Goal: Transaction & Acquisition: Purchase product/service

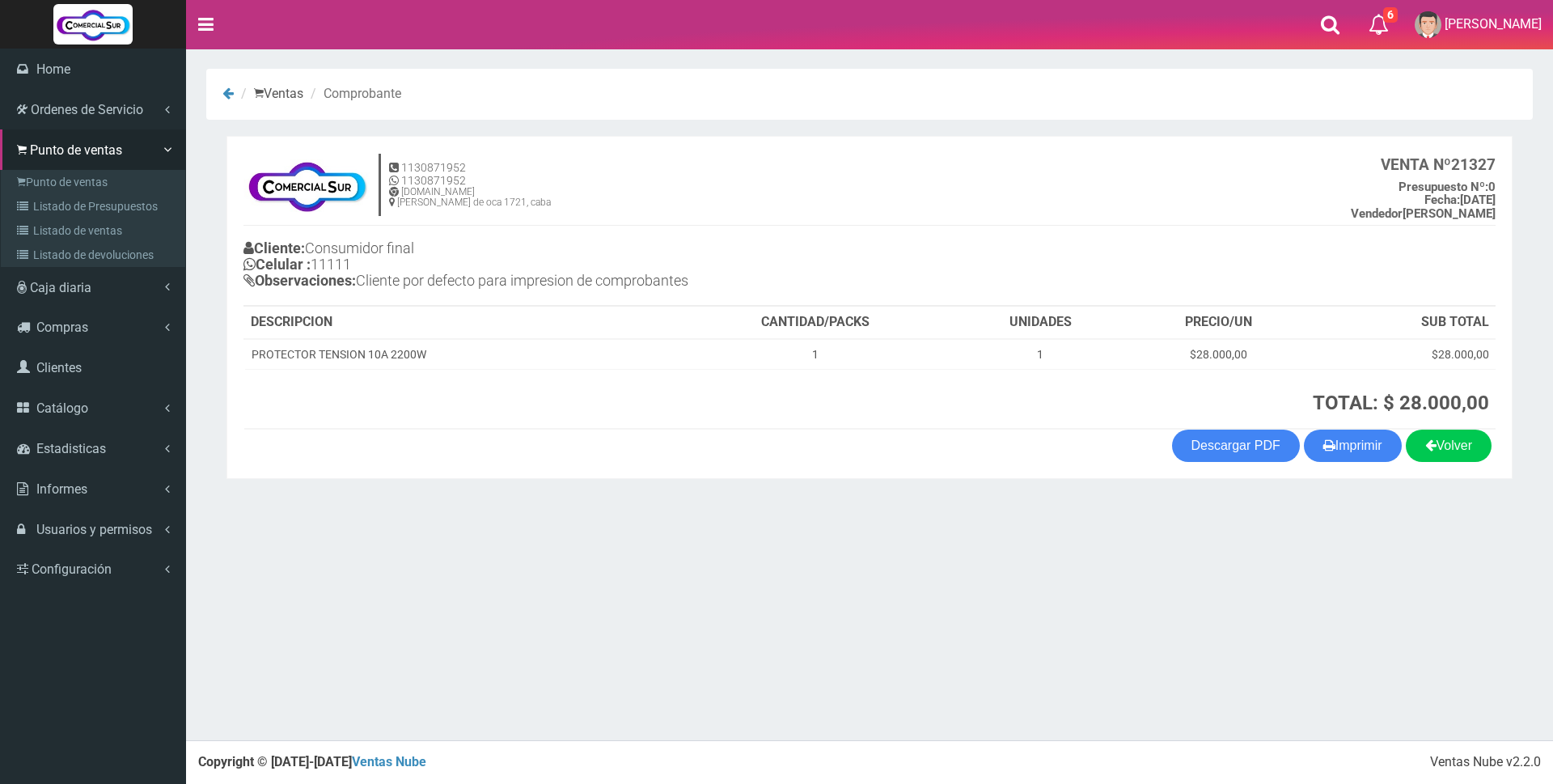
click at [80, 182] on link "Punto de ventas" at bounding box center [95, 182] width 180 height 25
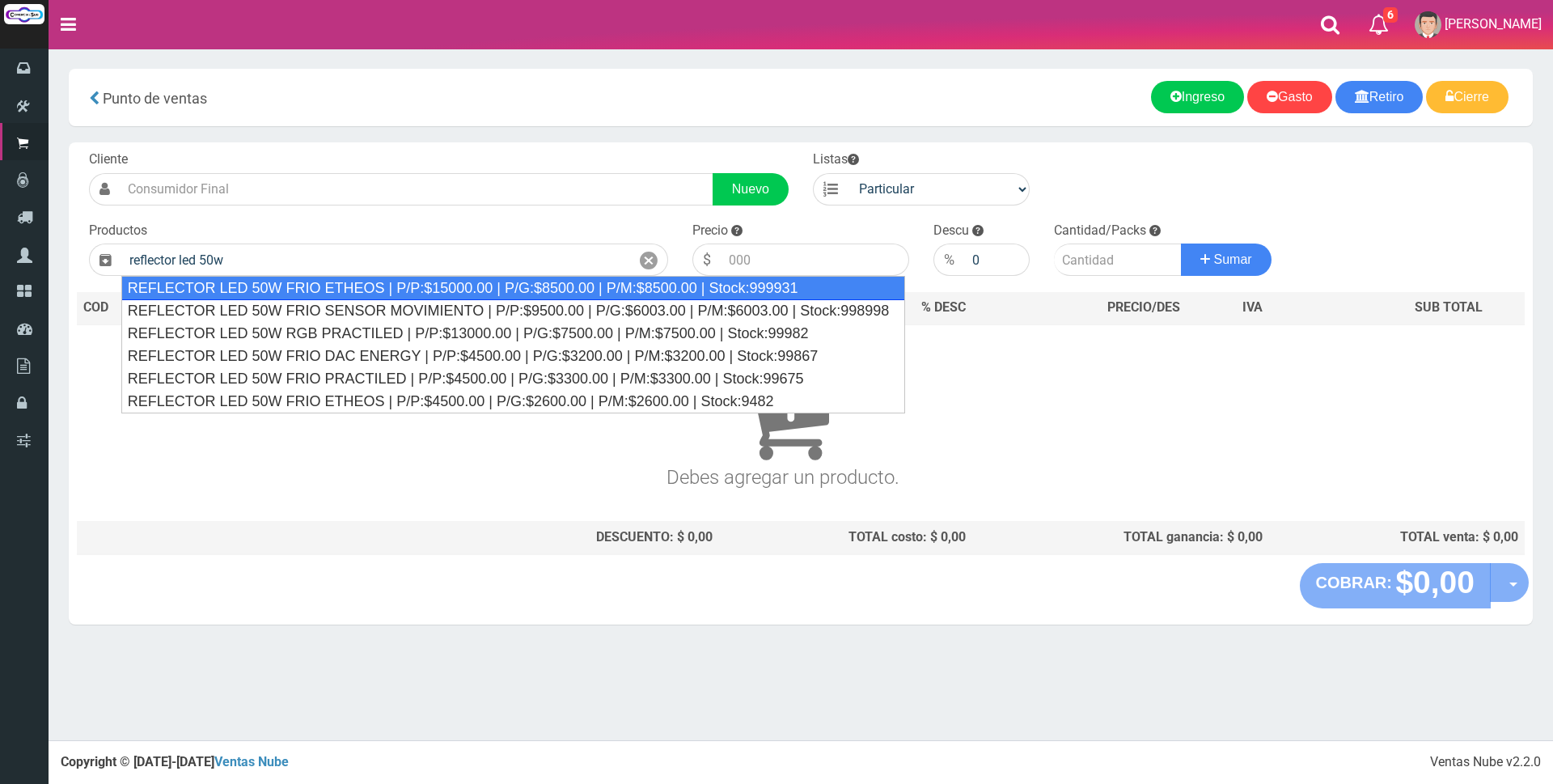
click at [341, 285] on div "REFLECTOR LED 50W FRIO ETHEOS | P/P:$15000.00 | P/G:$8500.00 | P/M:$8500.00 | S…" at bounding box center [513, 288] width 784 height 25
type input "REFLECTOR LED 50W FRIO ETHEOS | P/P:$15000.00 | P/G:$8500.00 | P/M:$8500.00 | S…"
type input "15000.00"
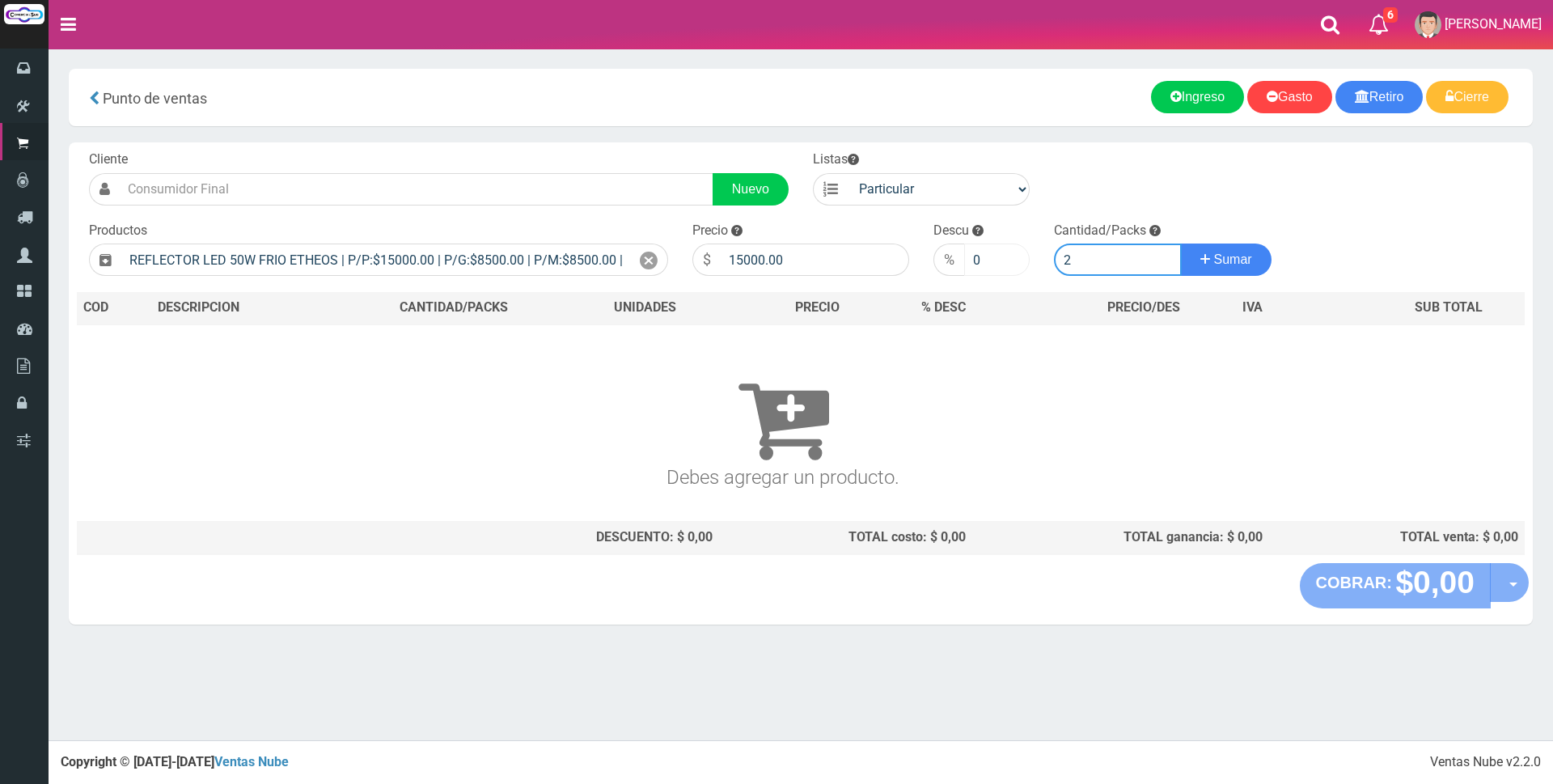
type input "2"
click at [1181, 243] on button "Sumar" at bounding box center [1226, 259] width 91 height 32
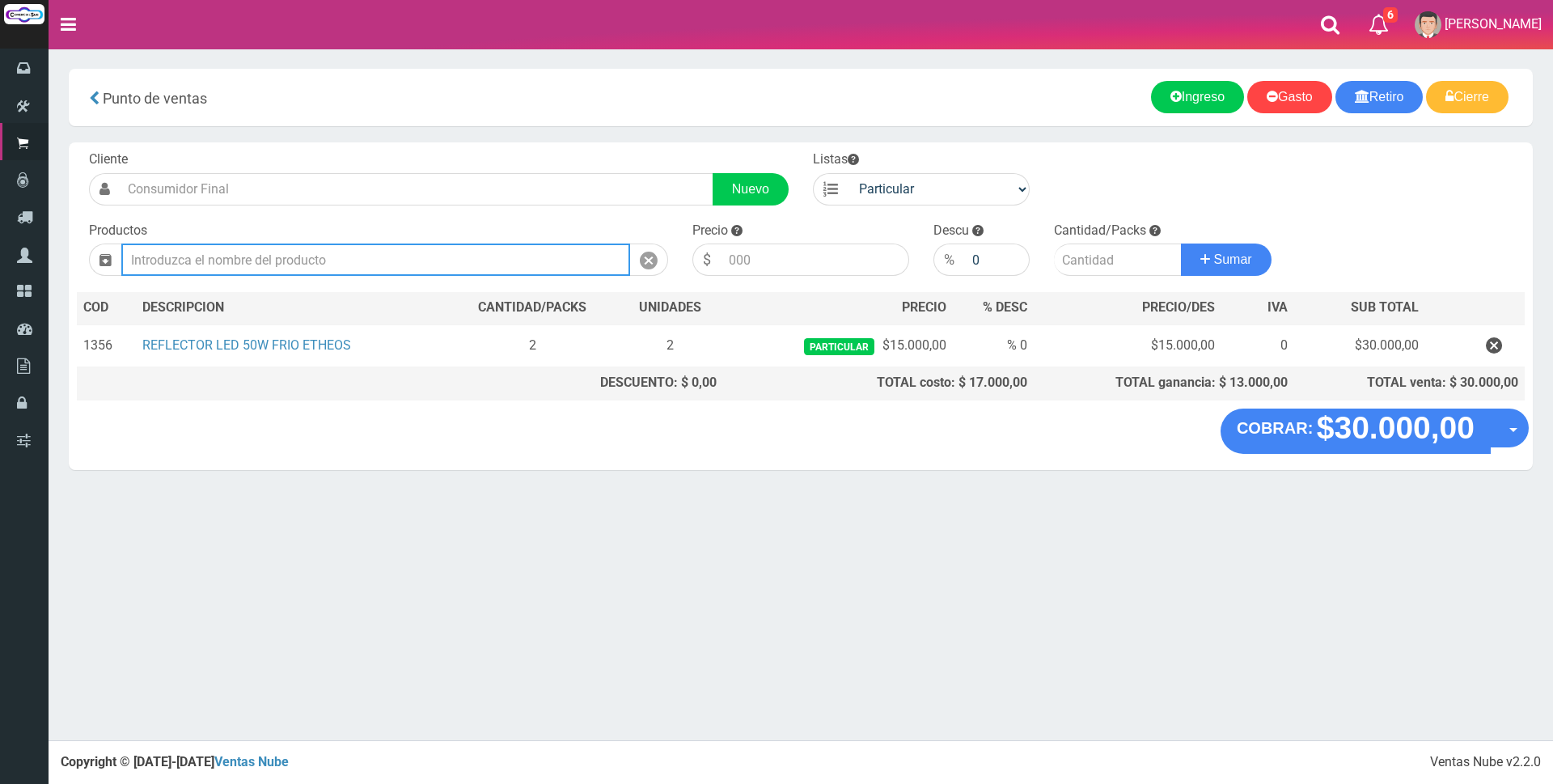
click at [502, 268] on input "text" at bounding box center [375, 259] width 509 height 32
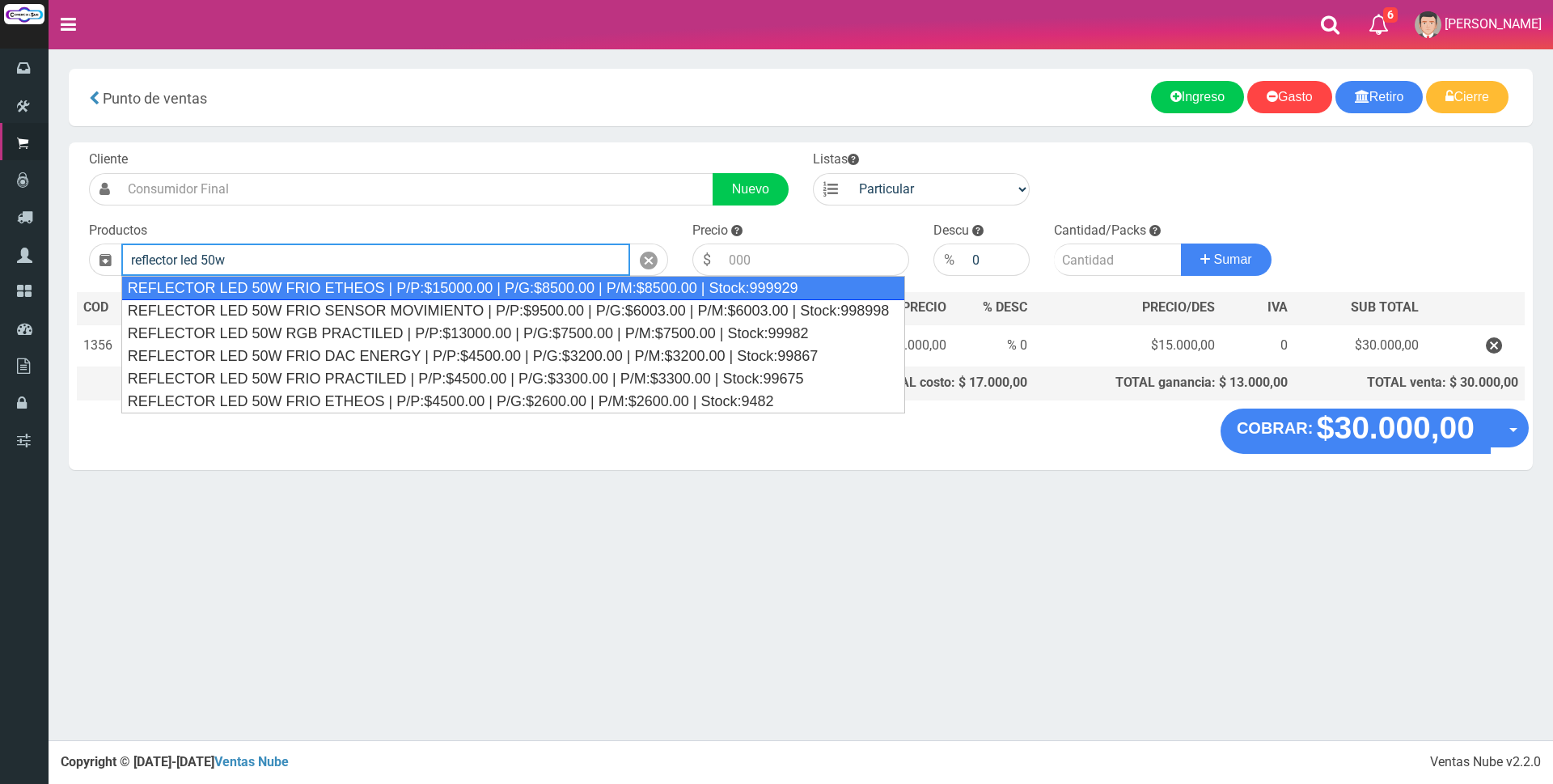
click at [466, 280] on div "REFLECTOR LED 50W FRIO ETHEOS | P/P:$15000.00 | P/G:$8500.00 | P/M:$8500.00 | S…" at bounding box center [513, 288] width 784 height 25
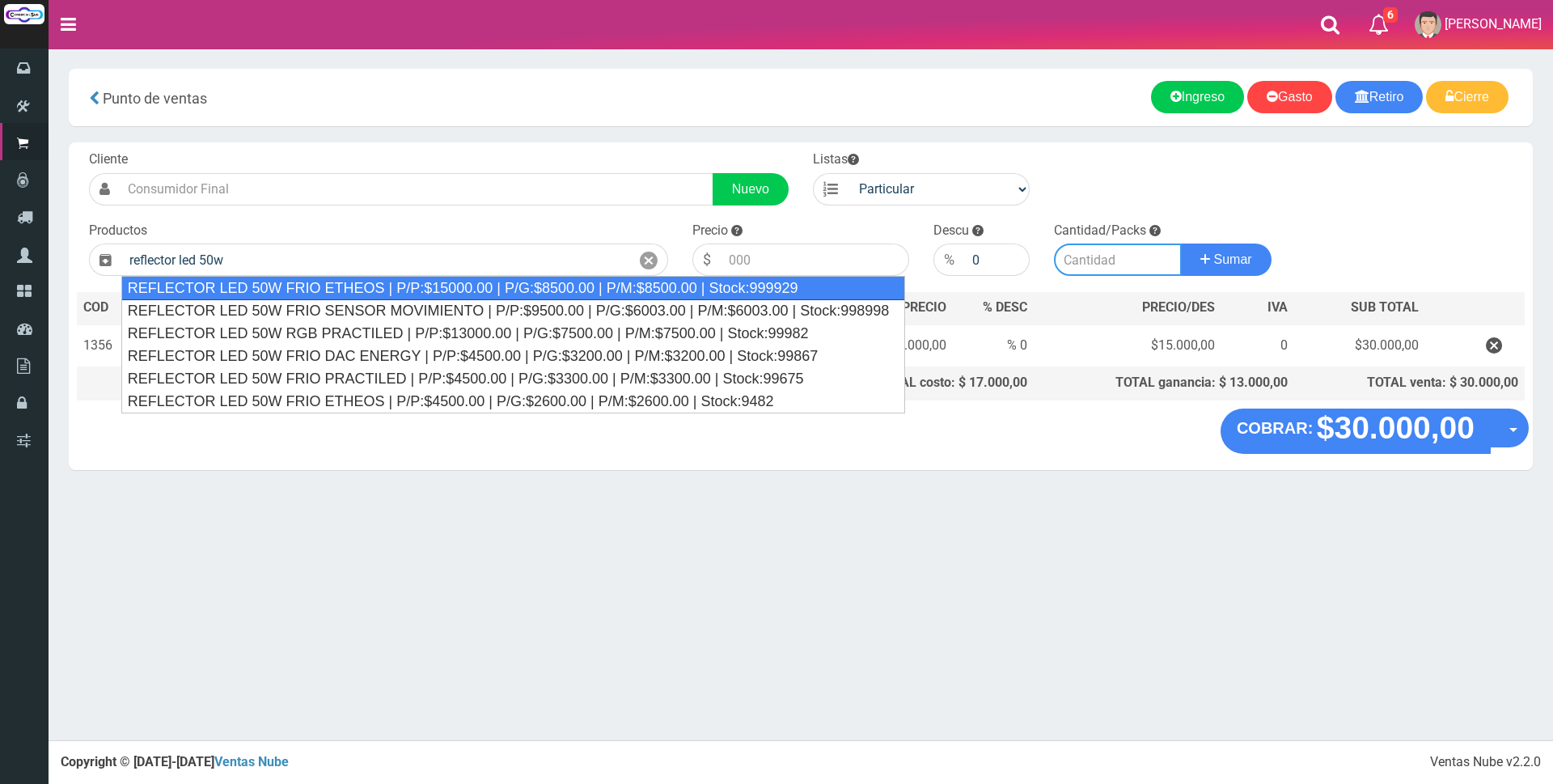
type input "REFLECTOR LED 50W FRIO ETHEOS | P/P:$15000.00 | P/G:$8500.00 | P/M:$8500.00 | S…"
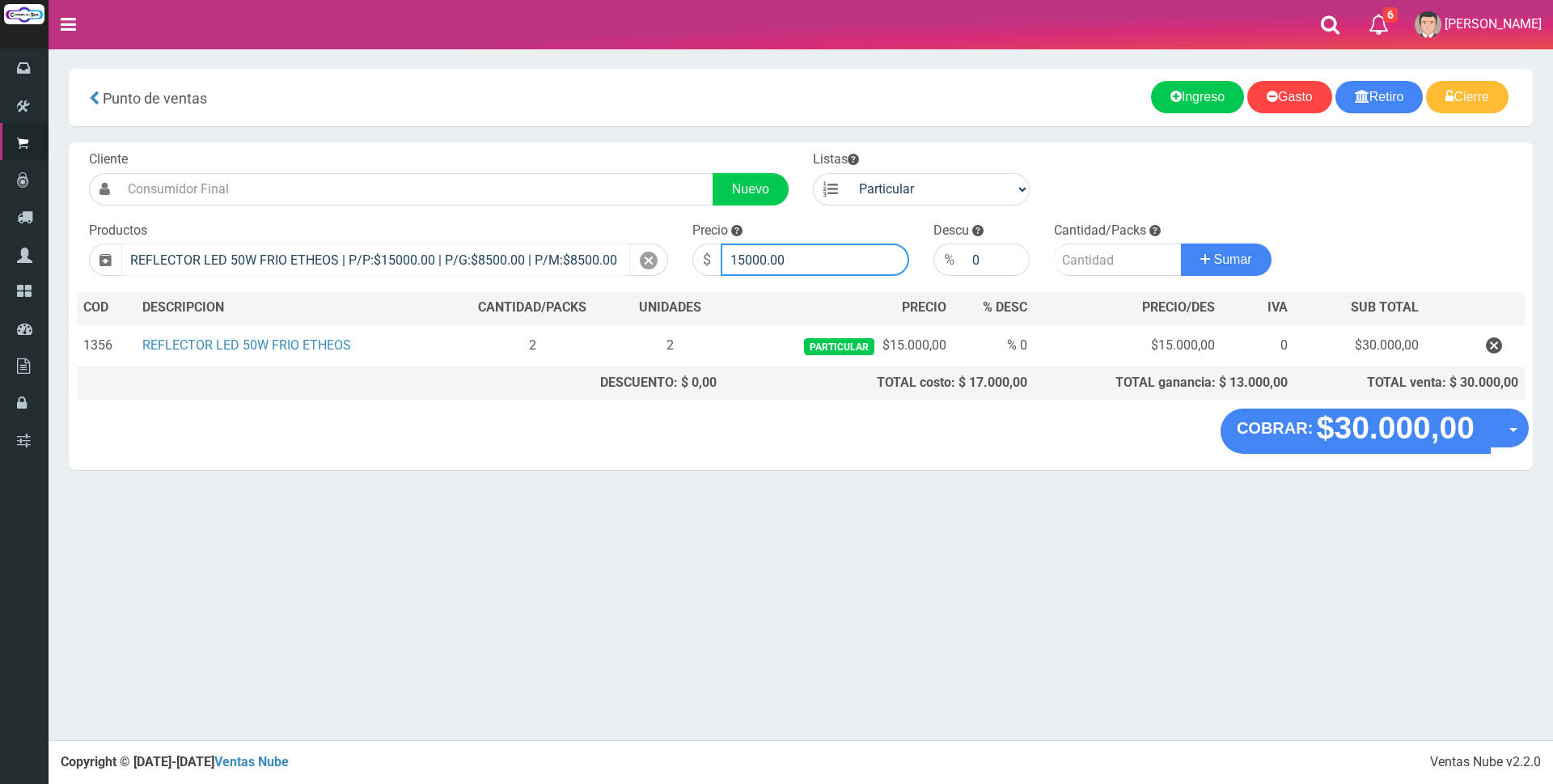
drag, startPoint x: 821, startPoint y: 263, endPoint x: 614, endPoint y: 249, distance: 207.5
click at [621, 151] on form "Cliente Nuevo Listas Particular Gremio Mayoristas" at bounding box center [800, 151] width 1448 height 0
type input "12750"
click at [1138, 258] on input "number" at bounding box center [1117, 259] width 128 height 32
type input "2"
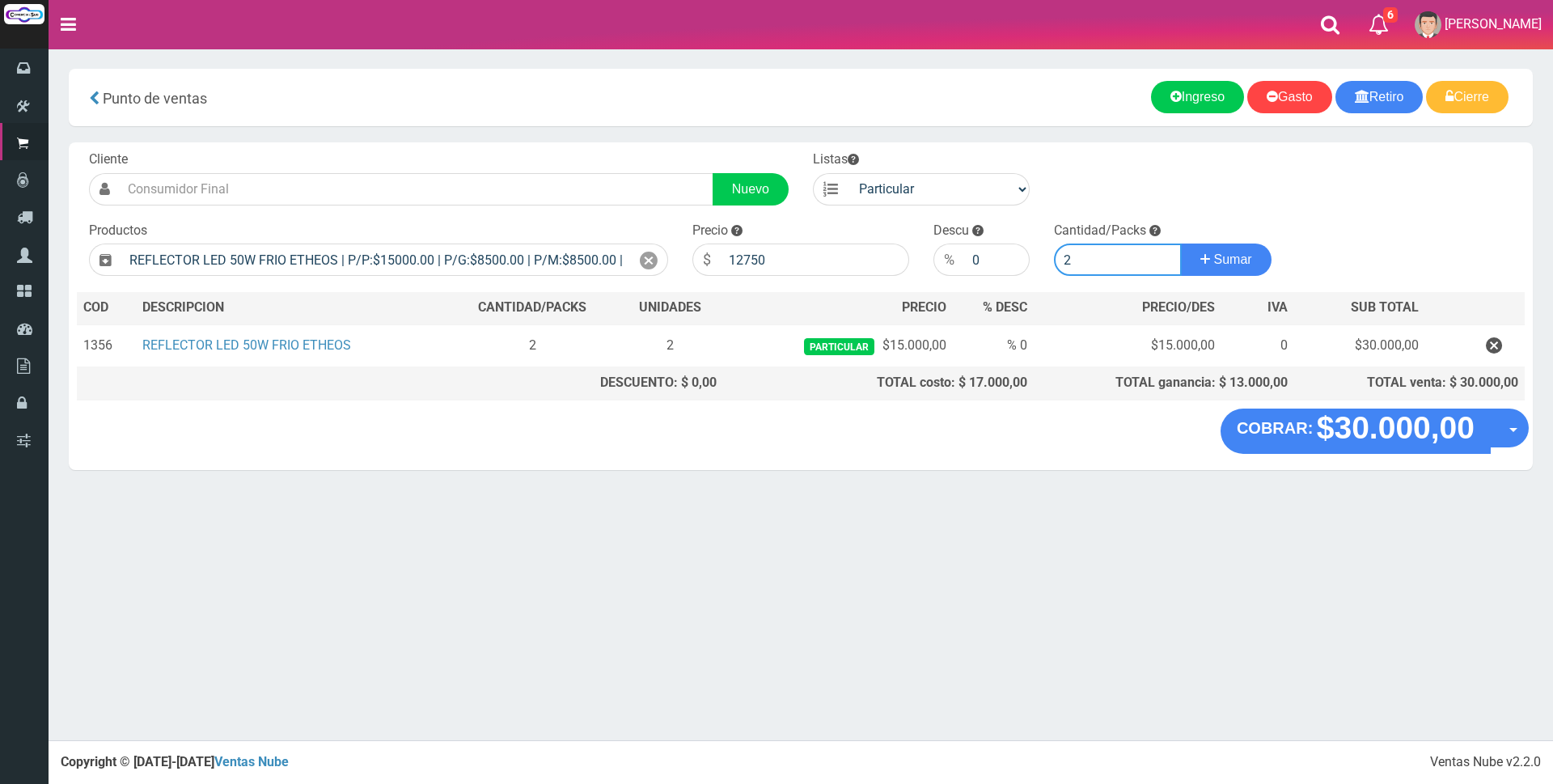
click at [1181, 243] on button "Sumar" at bounding box center [1226, 259] width 91 height 32
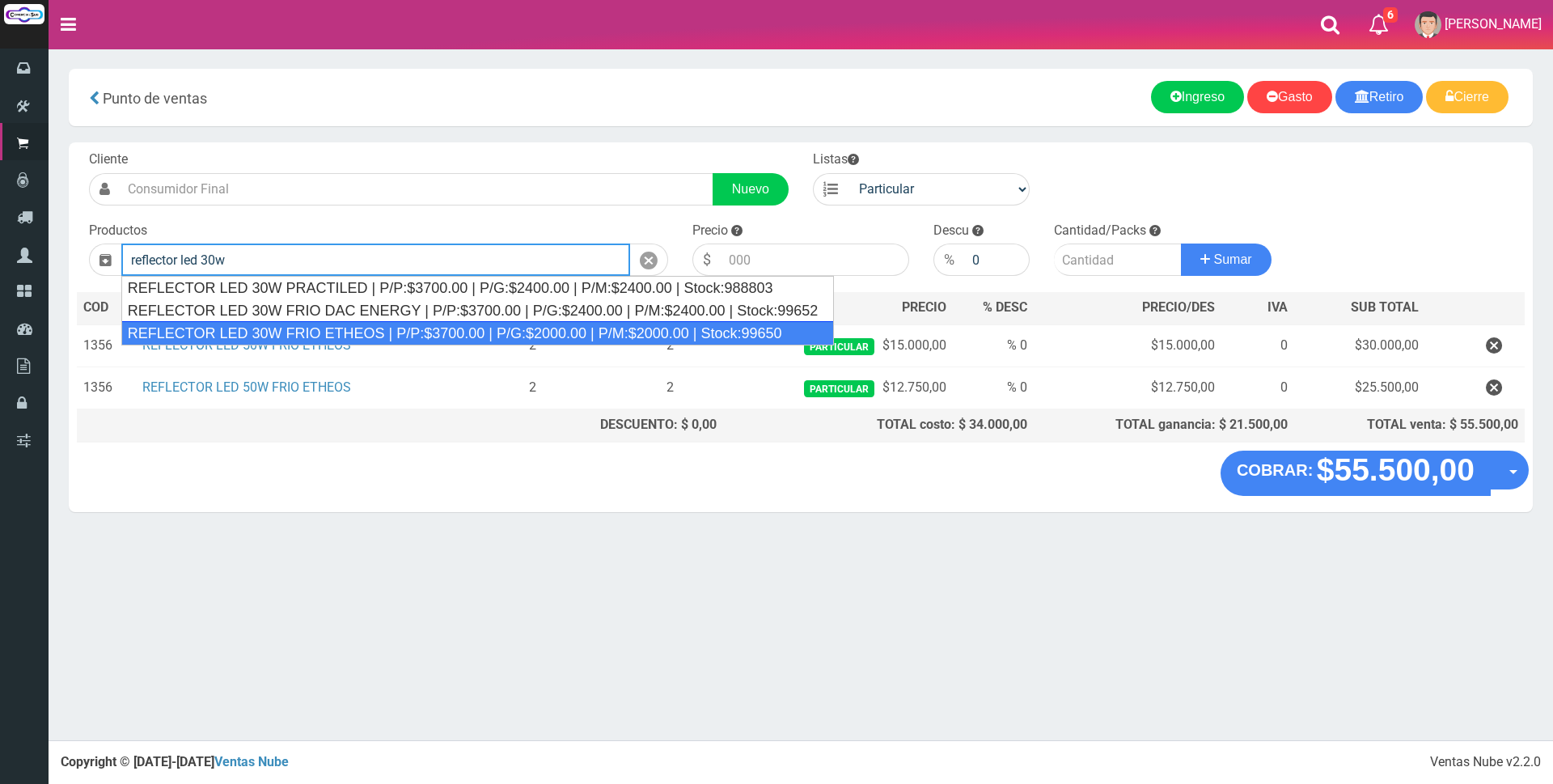
click at [356, 330] on div "REFLECTOR LED 30W FRIO ETHEOS | P/P:$3700.00 | P/G:$2000.00 | P/M:$2000.00 | St…" at bounding box center [477, 333] width 713 height 25
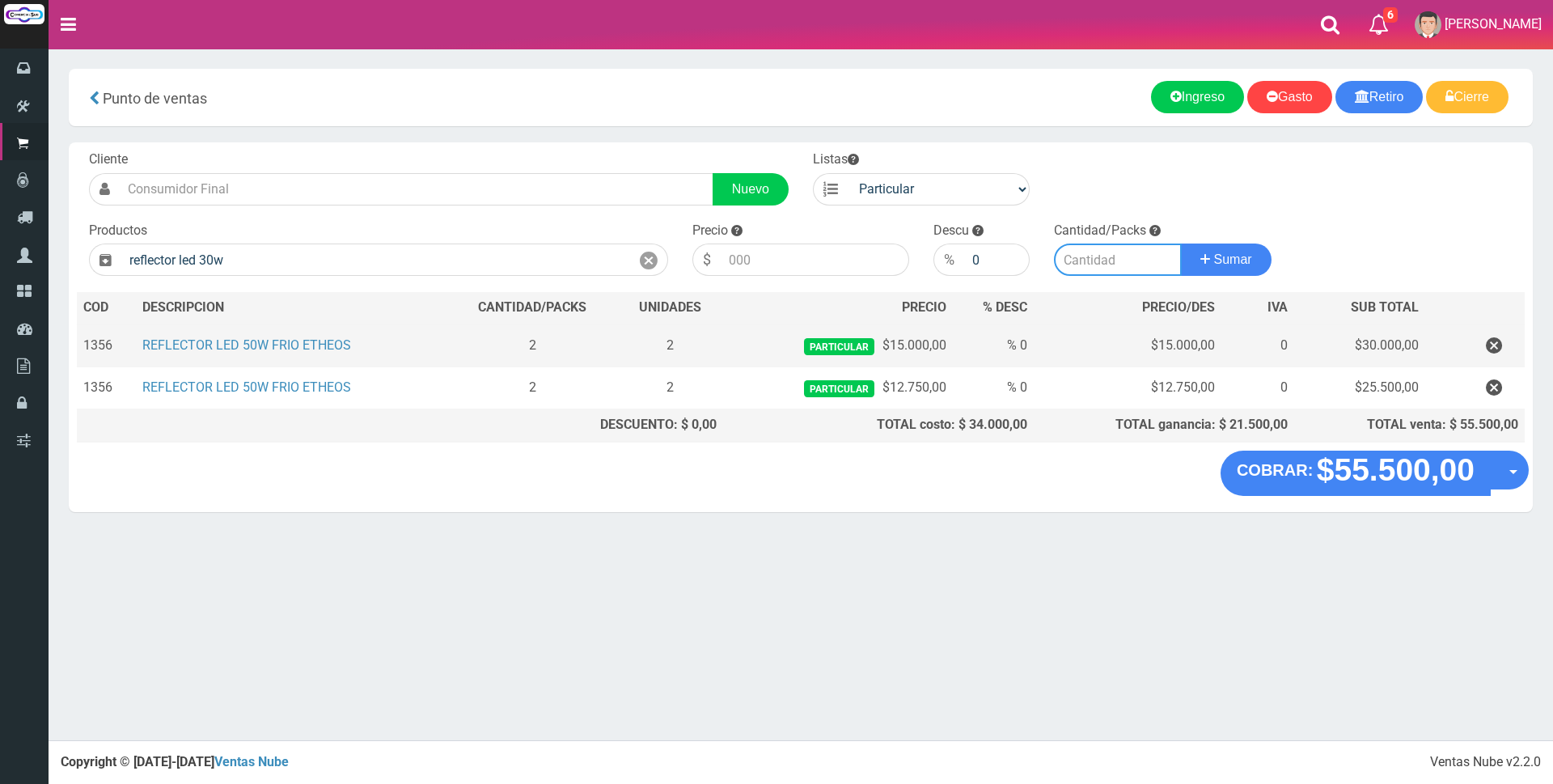
type input "REFLECTOR LED 30W FRIO ETHEOS | P/P:$3700.00 | P/G:$2000.00 | P/M:$2000.00 | St…"
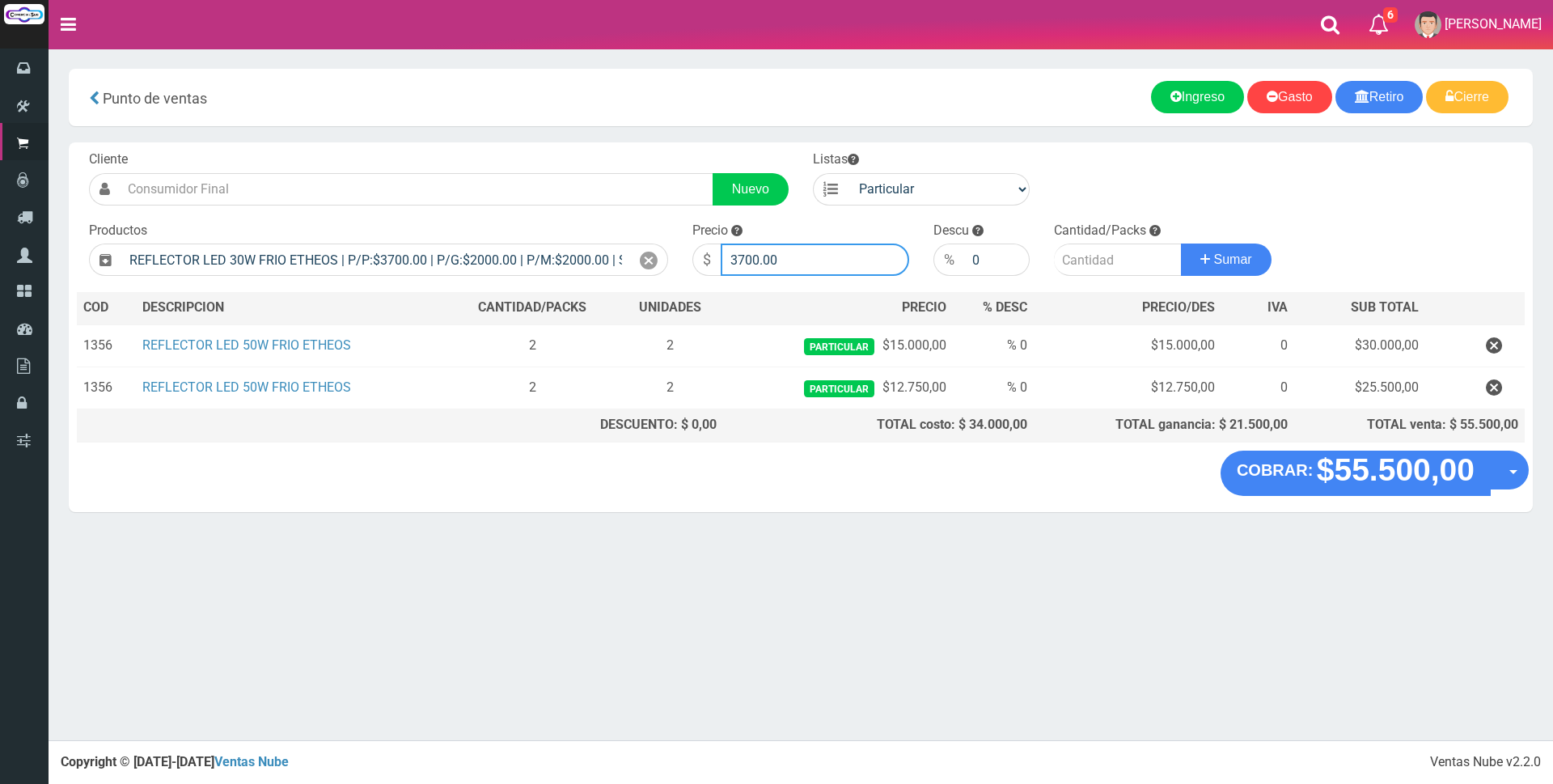
drag, startPoint x: 809, startPoint y: 253, endPoint x: 457, endPoint y: 241, distance: 352.2
click at [469, 151] on form "Cliente Nuevo Listas Particular Gremio Mayoristas" at bounding box center [800, 151] width 1448 height 0
click at [867, 257] on input "1100" at bounding box center [814, 259] width 188 height 32
type input "11000"
type input "1"
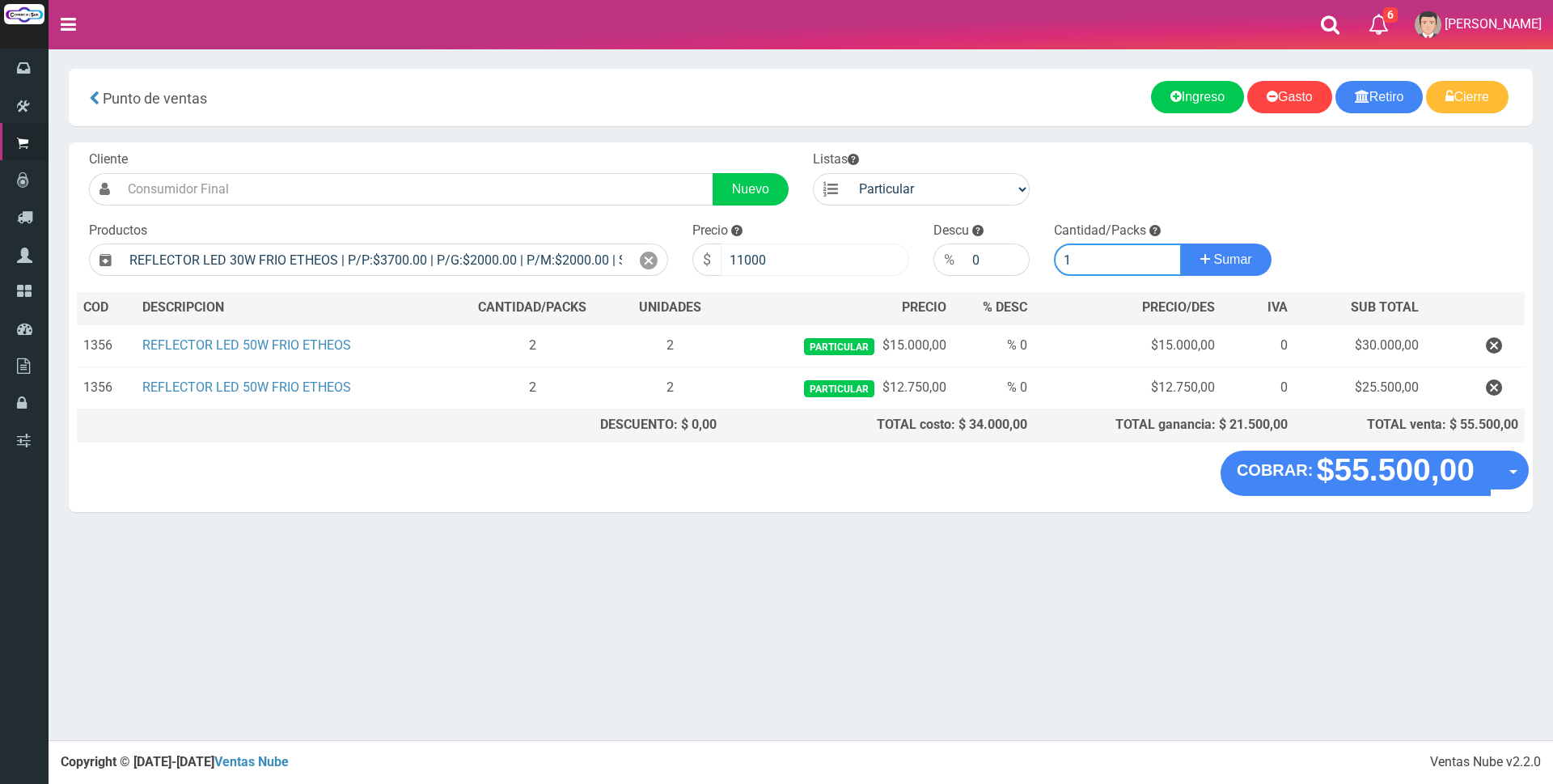
click at [1181, 243] on button "Sumar" at bounding box center [1226, 259] width 91 height 32
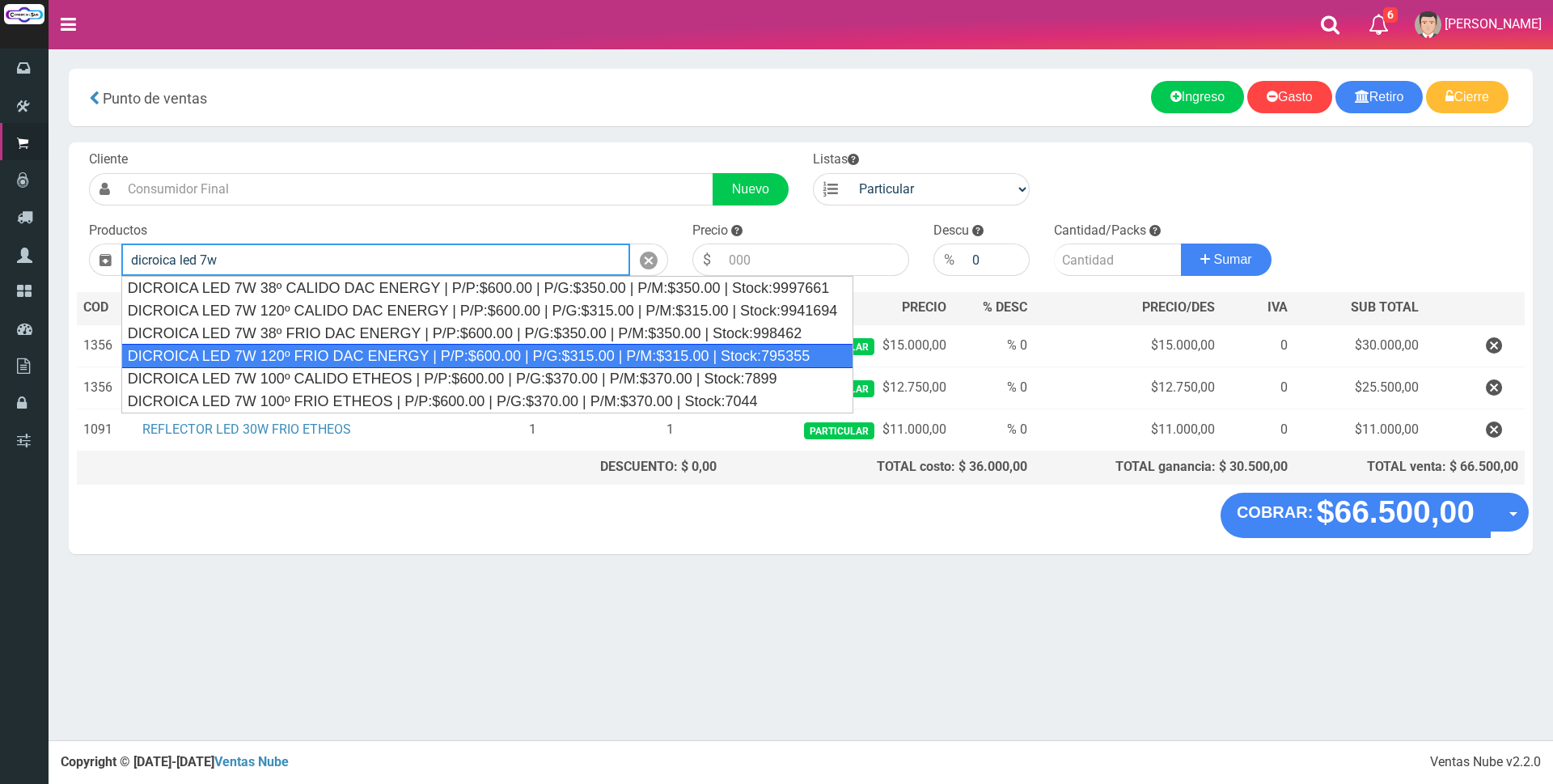
click at [463, 355] on div "DICROICA LED 7W 120º FRIO DAC ENERGY | P/P:$600.00 | P/G:$315.00 | P/M:$315.00 …" at bounding box center [488, 356] width 733 height 25
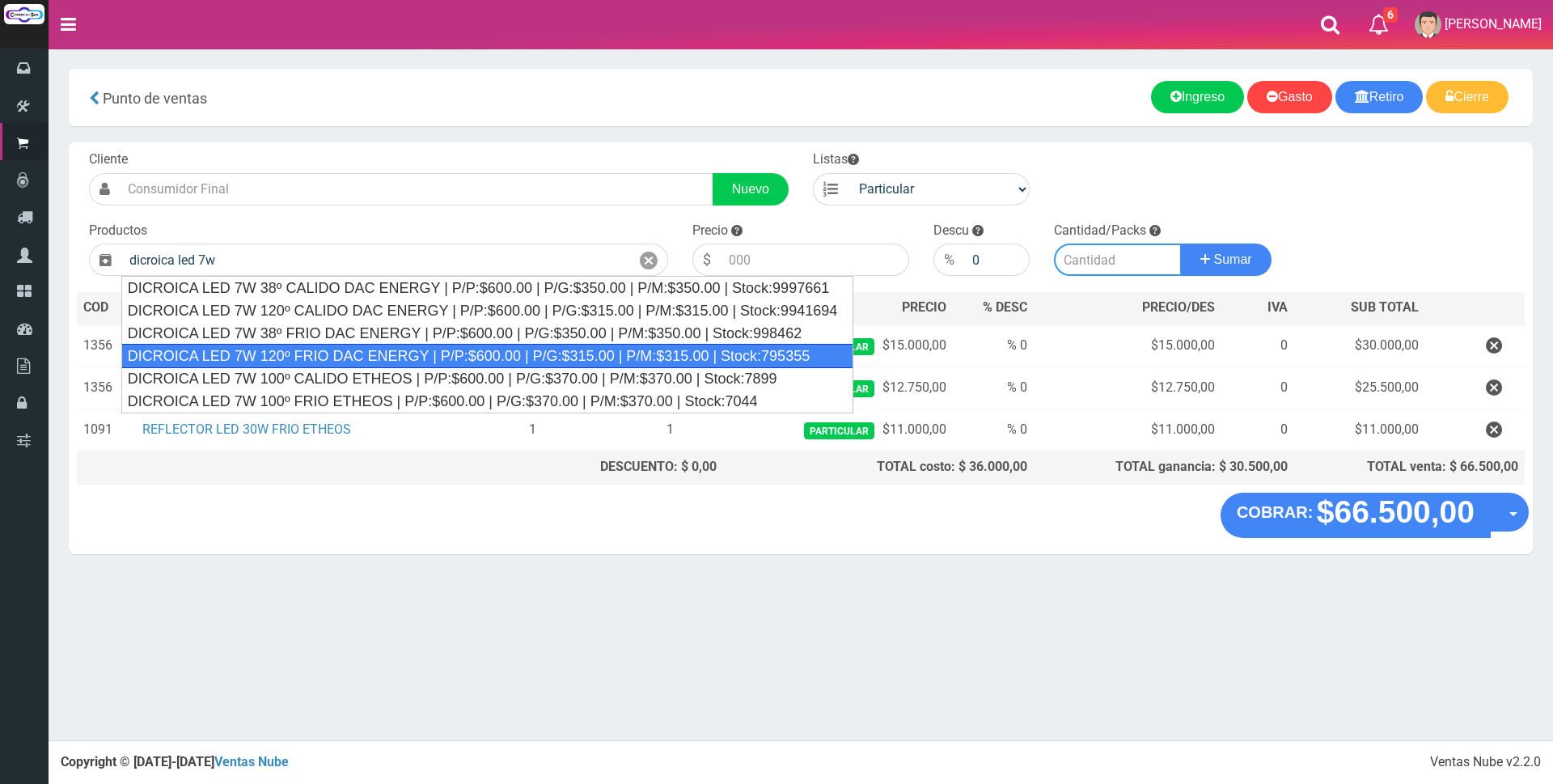
type input "DICROICA LED 7W 120º FRIO DAC ENERGY | P/P:$600.00 | P/G:$315.00 | P/M:$315.00 …"
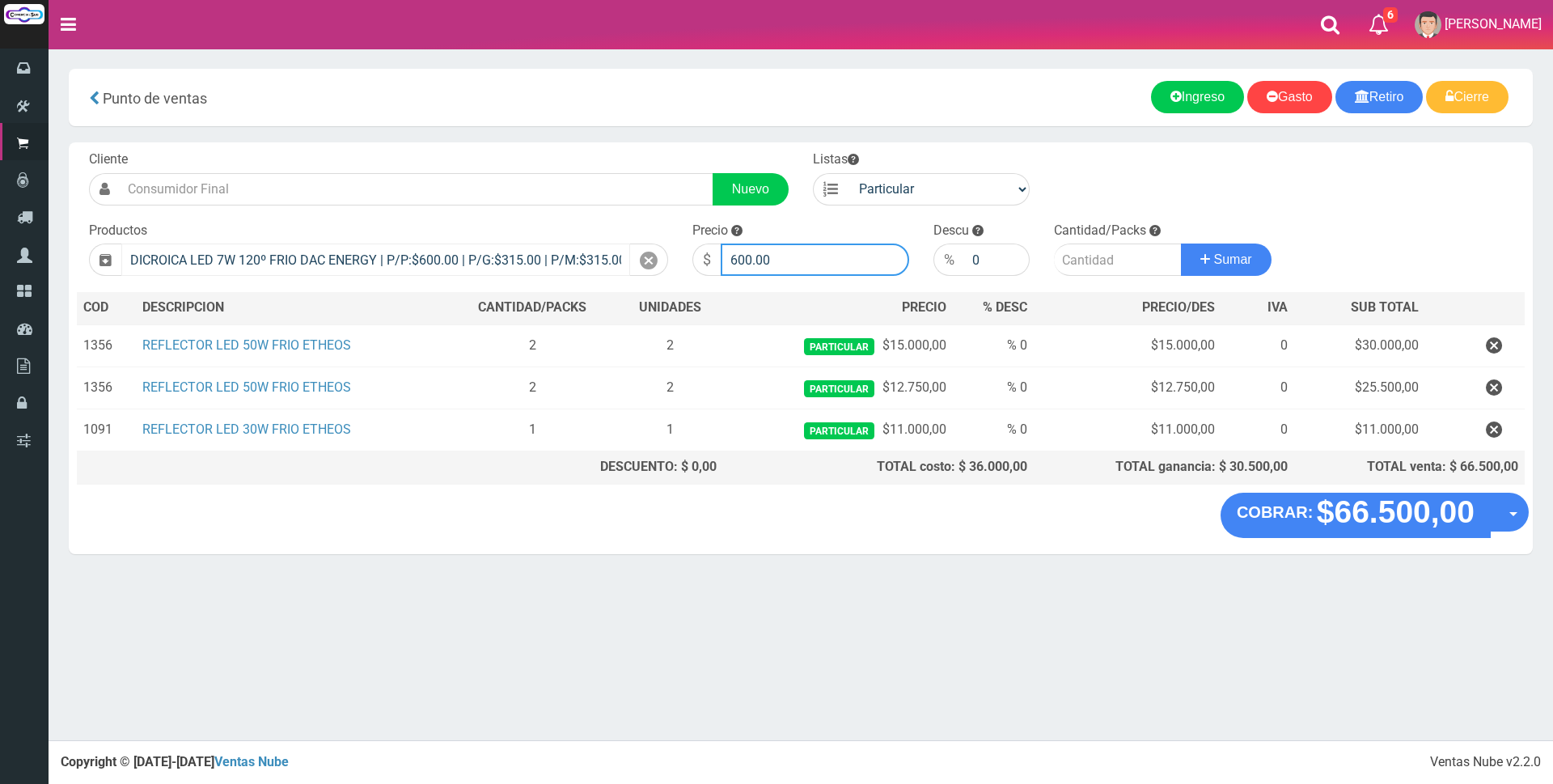
drag, startPoint x: 799, startPoint y: 256, endPoint x: 559, endPoint y: 256, distance: 240.0
click at [559, 151] on form "Cliente Nuevo Listas Particular Gremio Mayoristas" at bounding box center [800, 151] width 1448 height 0
type input "2200"
type input "1"
click at [1181, 243] on button "Sumar" at bounding box center [1226, 259] width 91 height 32
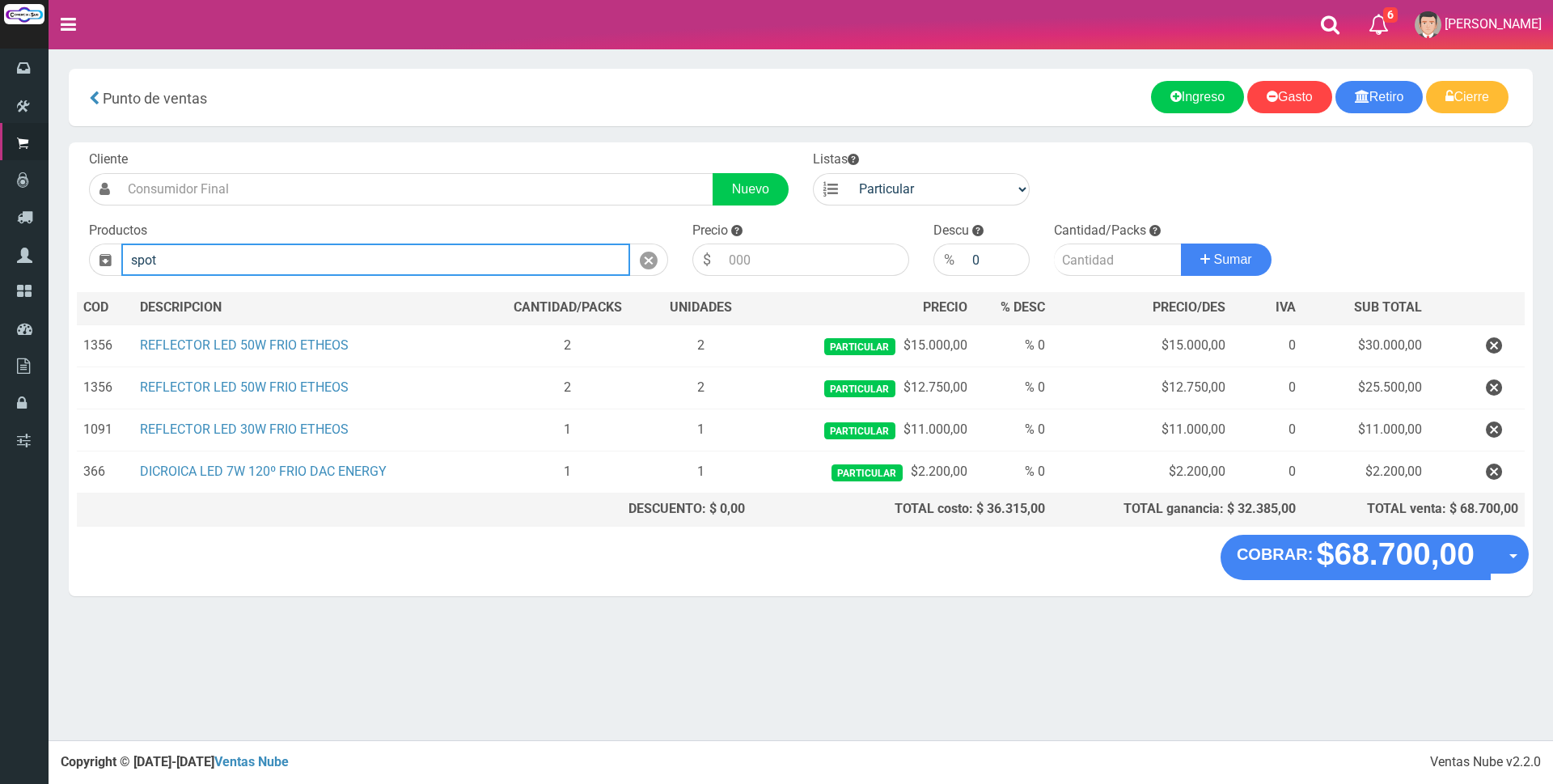
drag, startPoint x: 173, startPoint y: 258, endPoint x: 80, endPoint y: 258, distance: 93.0
click at [80, 258] on div "Productos spot" at bounding box center [378, 249] width 603 height 55
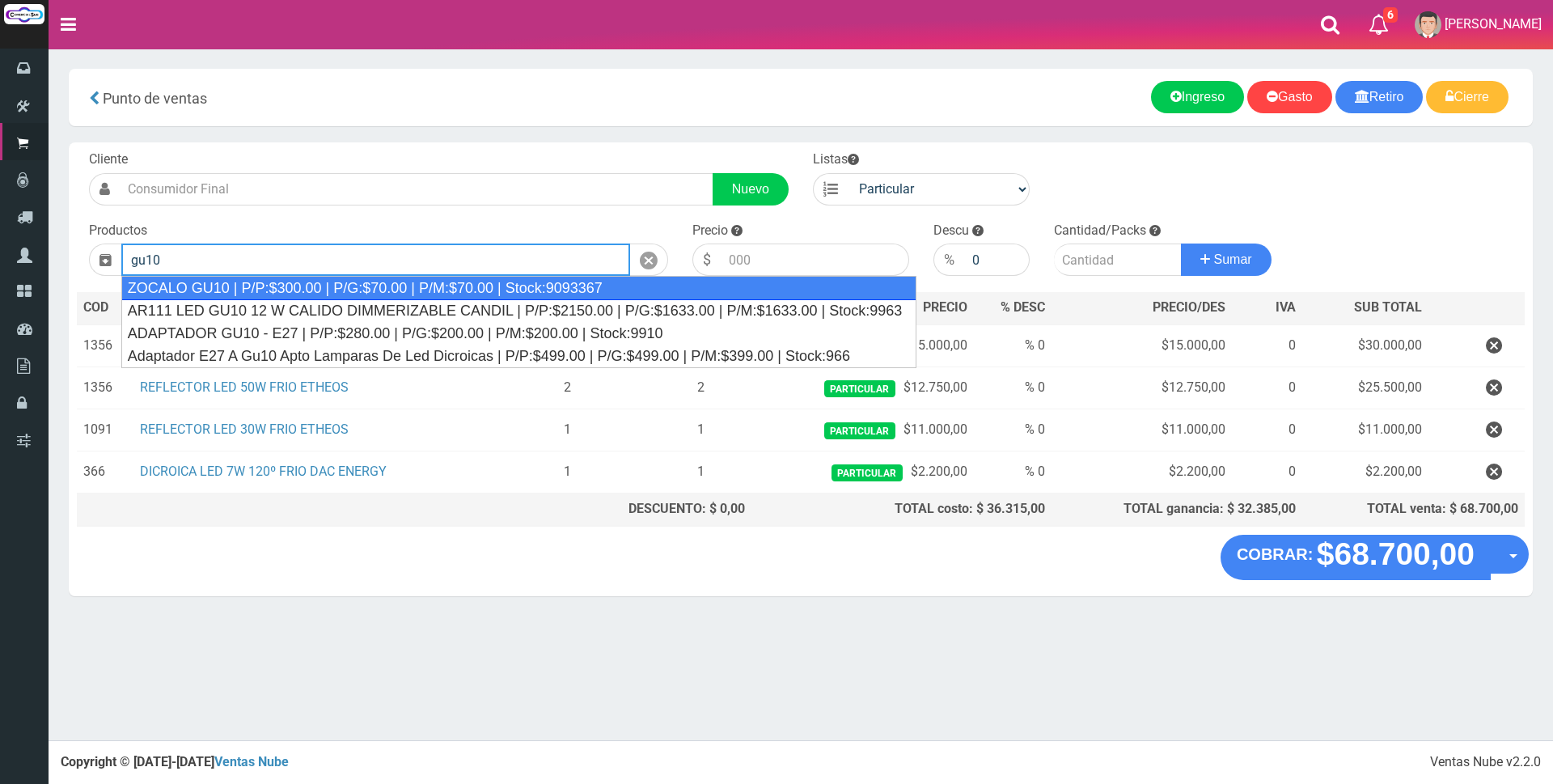
click at [352, 280] on div "ZOCALO GU10 | P/P:$300.00 | P/G:$70.00 | P/M:$70.00 | Stock:9093367" at bounding box center [519, 288] width 795 height 25
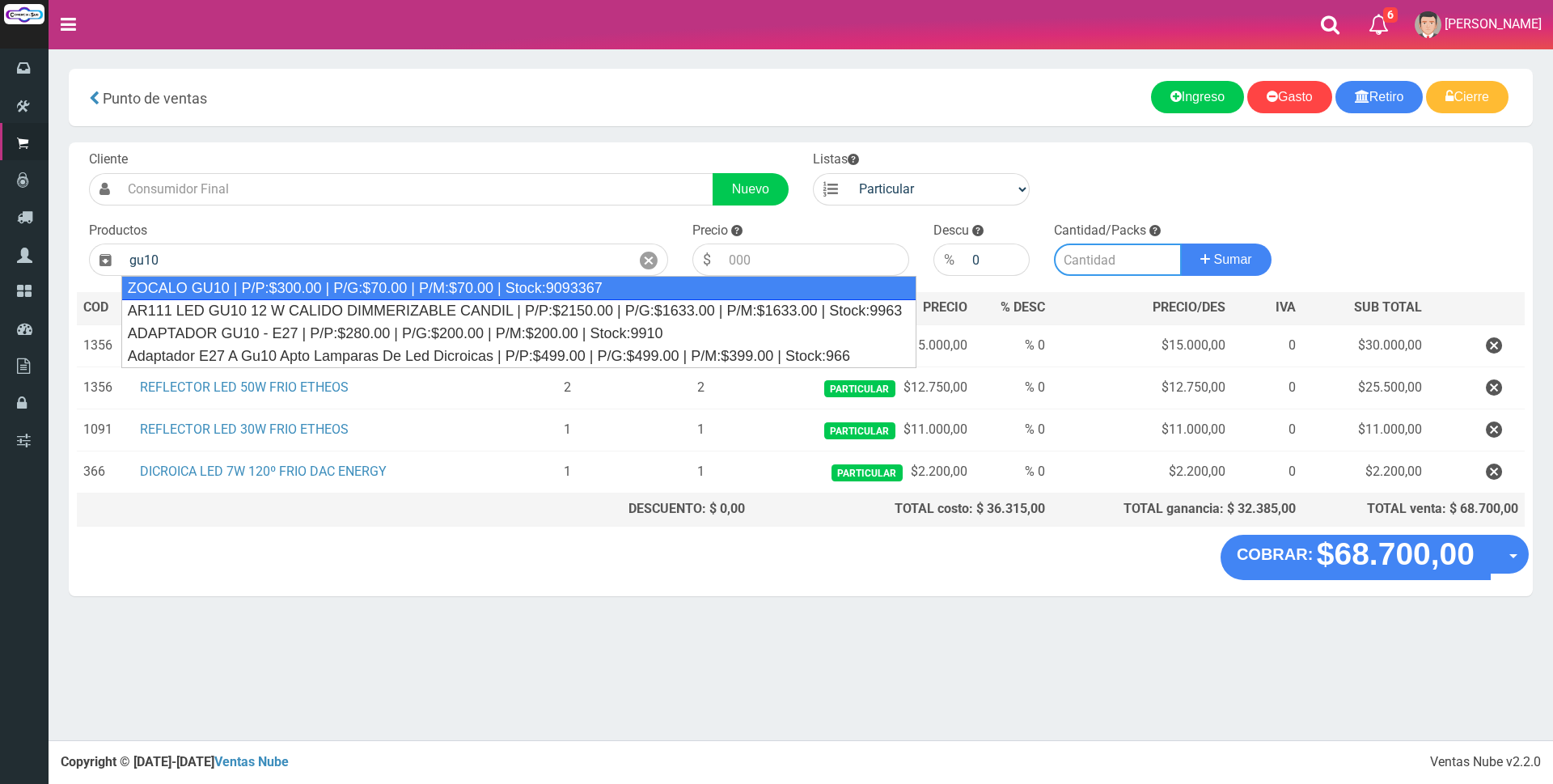
type input "ZOCALO GU10 | P/P:$300.00 | P/G:$70.00 | P/M:$70.00 | Stock:9093367"
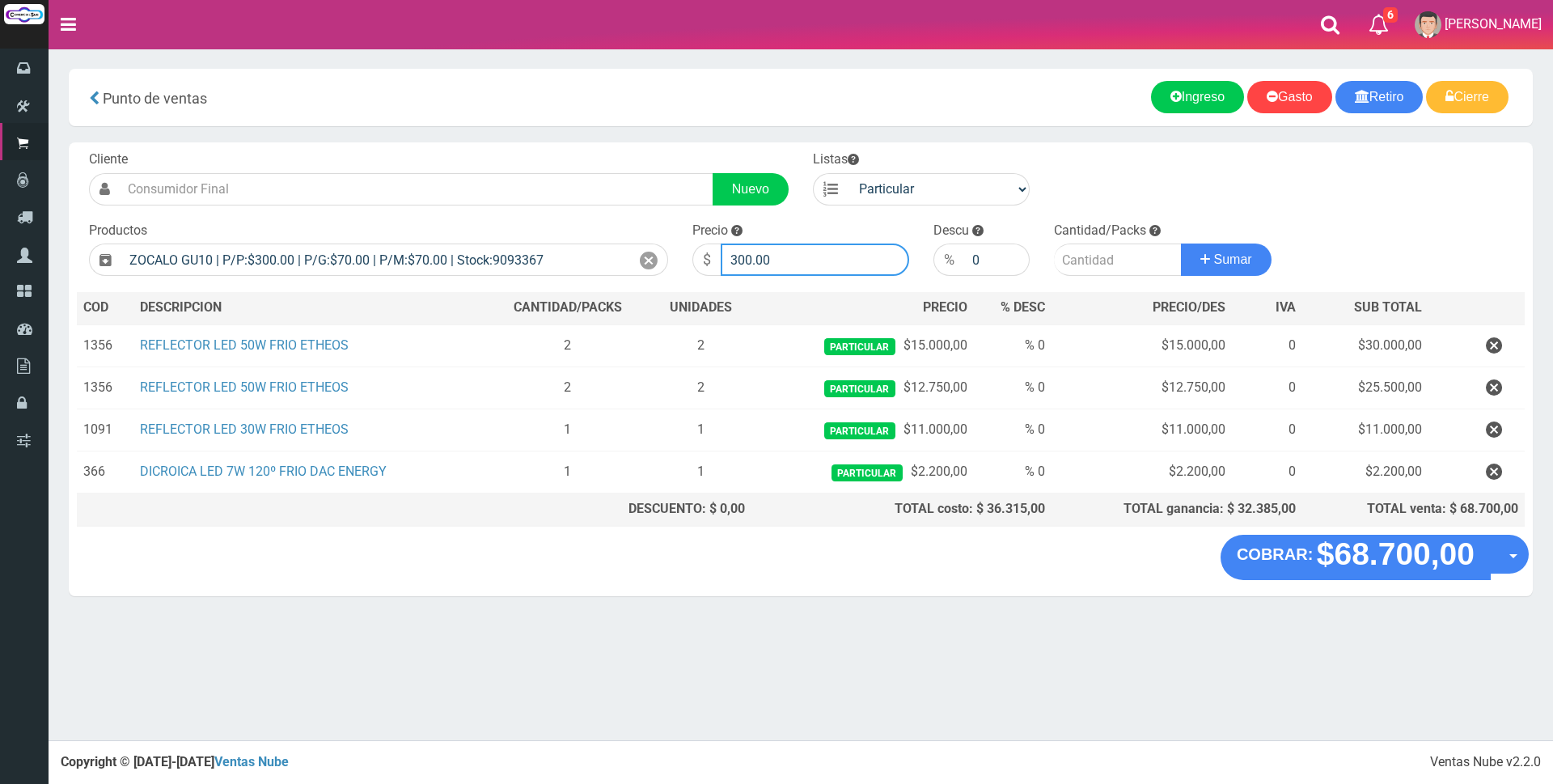
drag, startPoint x: 811, startPoint y: 257, endPoint x: 479, endPoint y: 240, distance: 332.4
click at [480, 151] on form "Cliente Nuevo Listas Particular Gremio Mayoristas" at bounding box center [800, 151] width 1448 height 0
type input "1000"
type input "1"
click at [1181, 243] on button "Sumar" at bounding box center [1226, 259] width 91 height 32
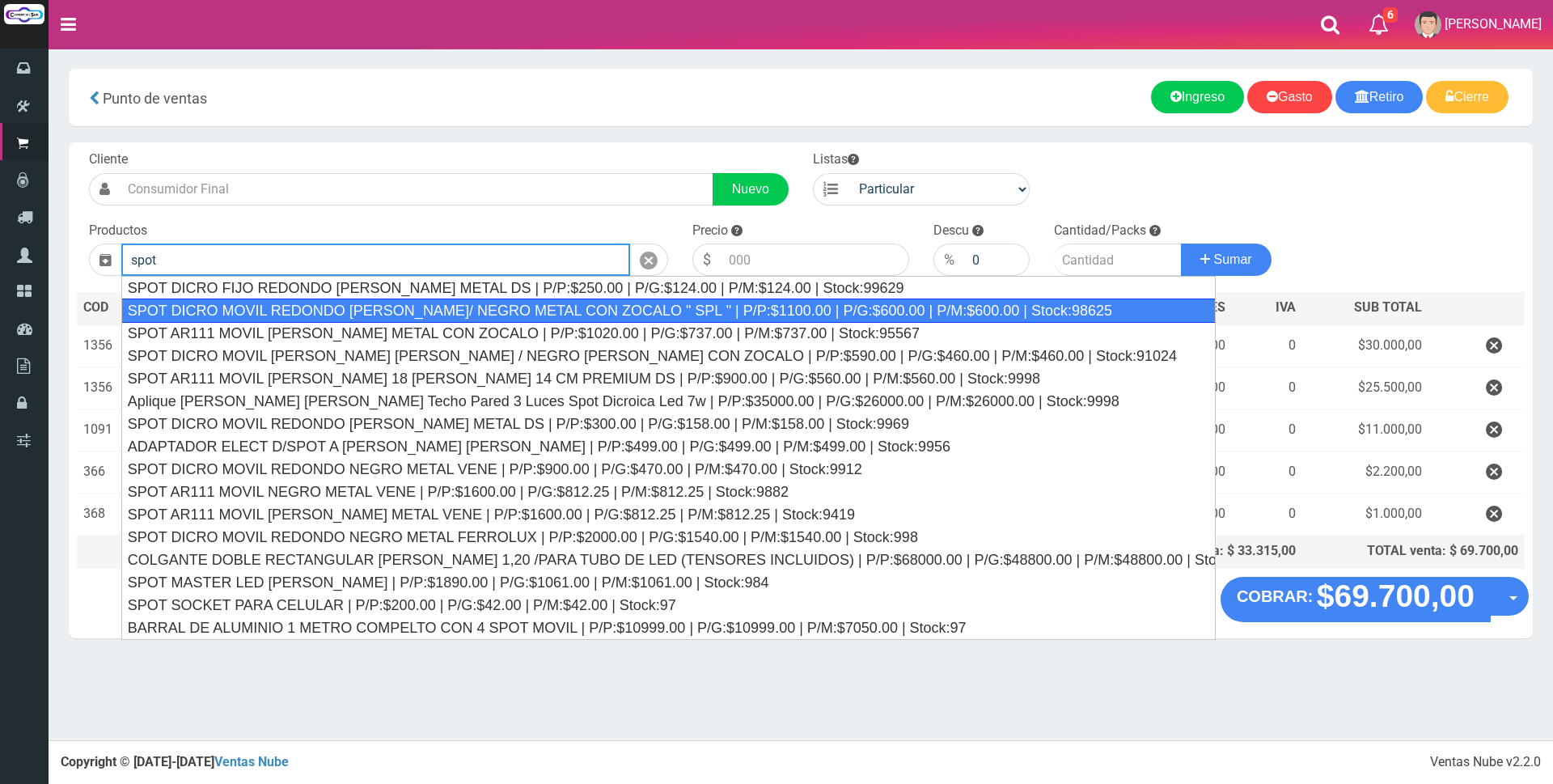
click at [308, 308] on div "SPOT DICRO MOVIL REDONDO BLANCO/ NEGRO METAL CON ZOCALO " SPL " | P/P:$1100.00 …" at bounding box center [669, 311] width 1095 height 25
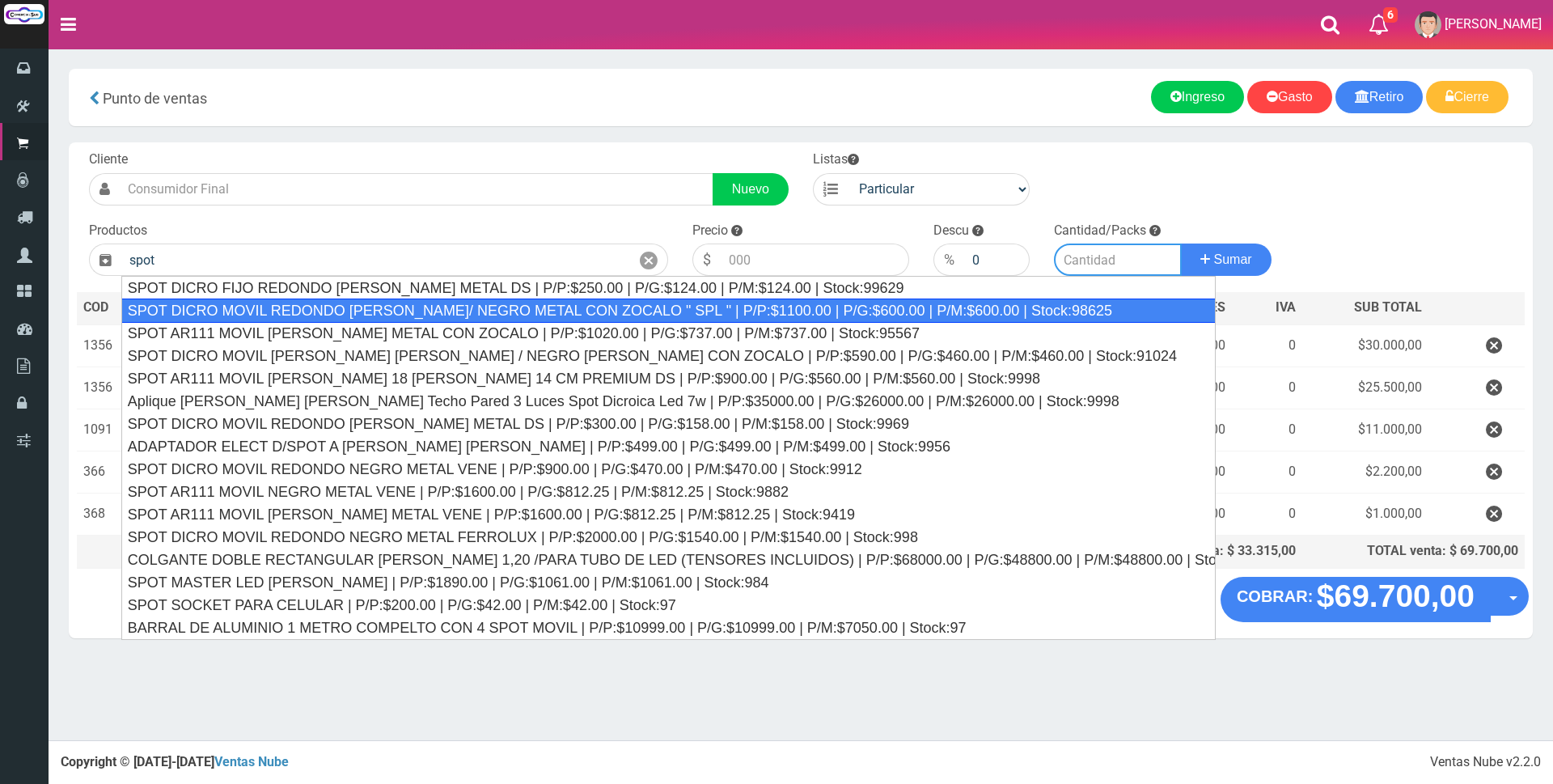
type input "SPOT DICRO MOVIL REDONDO BLANCO/ NEGRO METAL CON ZOCALO " SPL " | P/P:$1100.00 …"
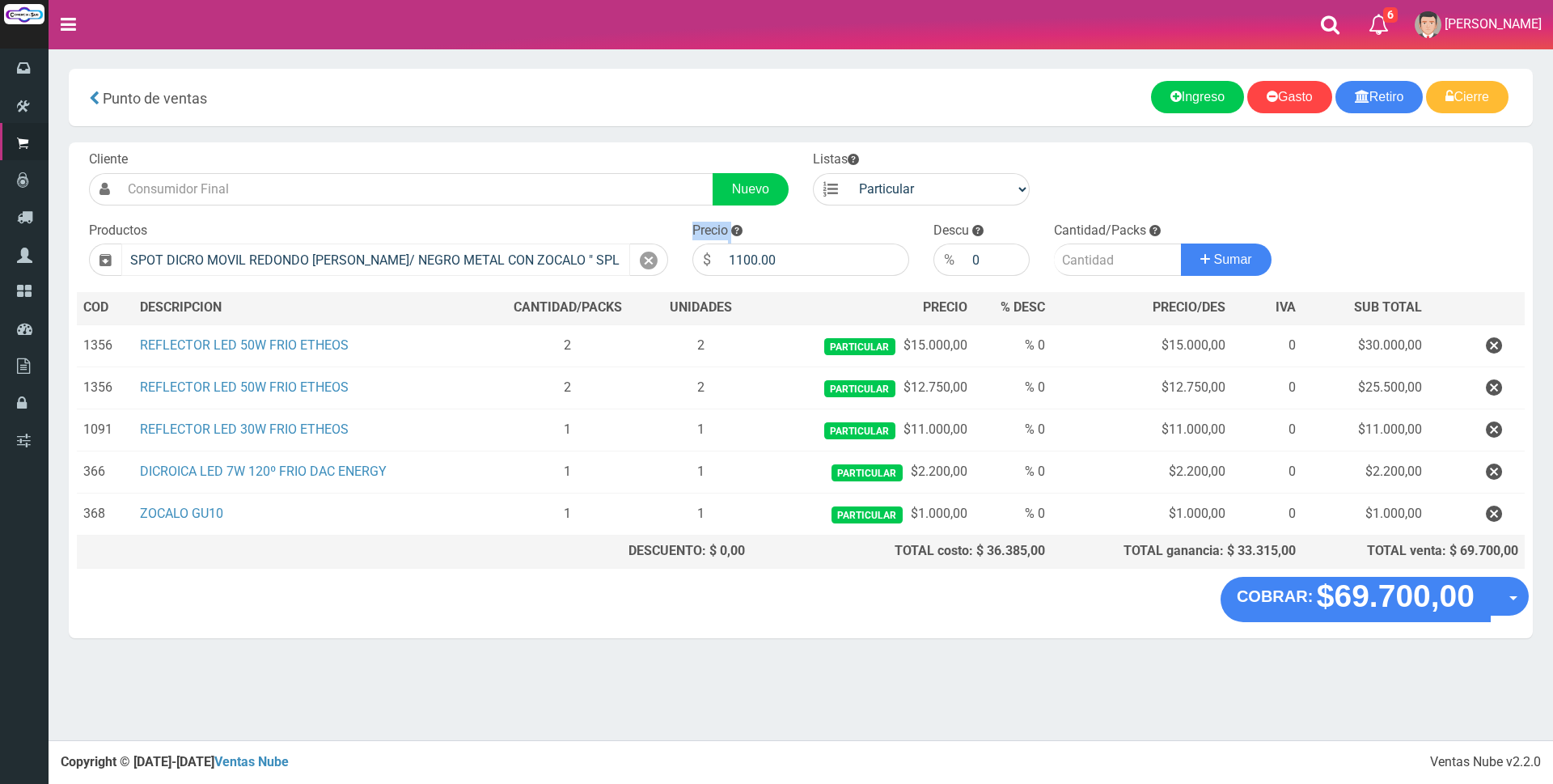
drag, startPoint x: 819, startPoint y: 242, endPoint x: 512, endPoint y: 245, distance: 307.0
click at [518, 151] on form "Cliente Nuevo Listas Particular Gremio Mayoristas" at bounding box center [800, 151] width 1448 height 0
drag, startPoint x: 793, startPoint y: 255, endPoint x: 534, endPoint y: 256, distance: 259.0
click at [534, 151] on form "Cliente Nuevo Listas Particular Gremio Mayoristas" at bounding box center [800, 151] width 1448 height 0
type input "2500"
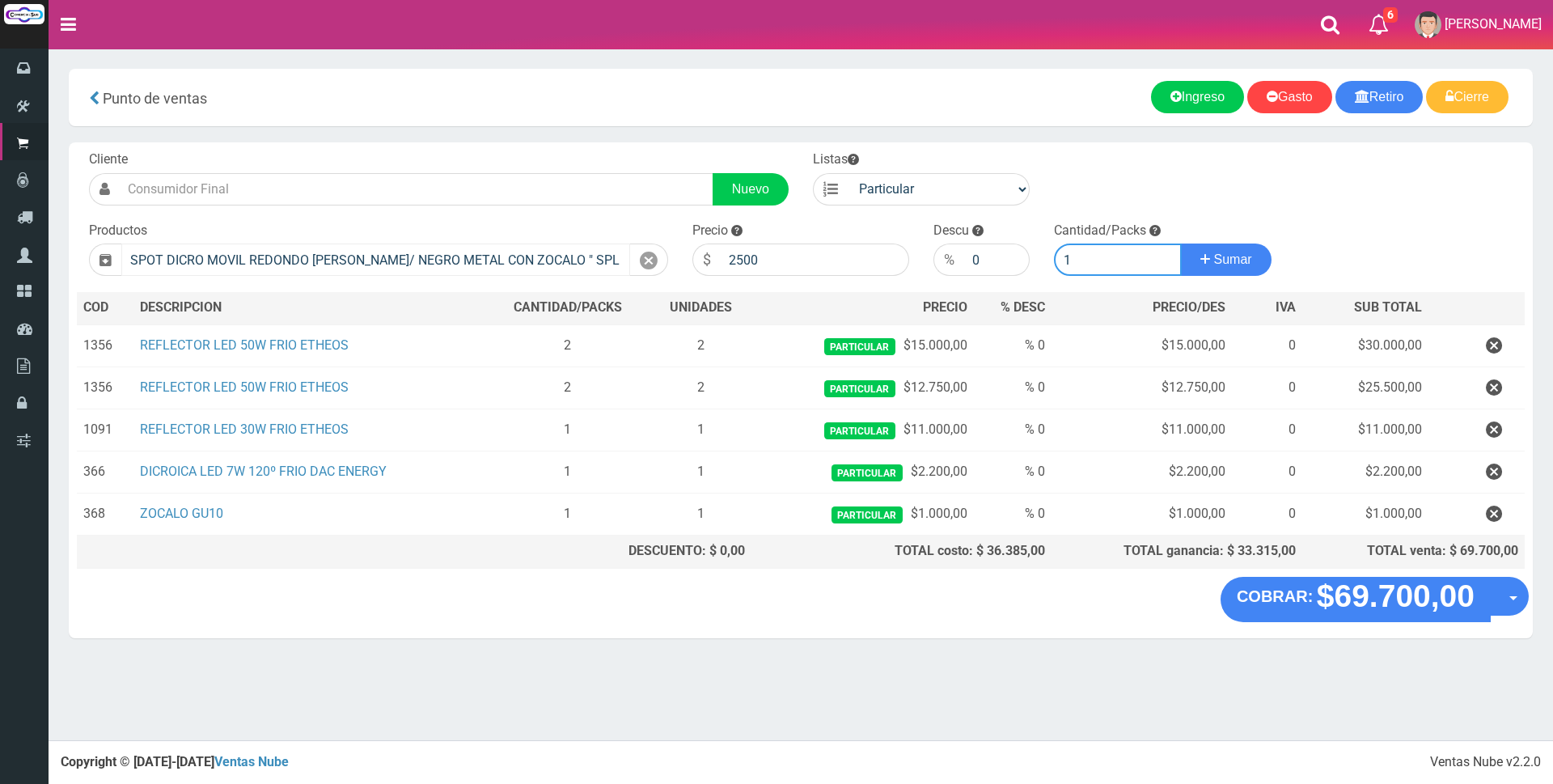
type input "1"
click at [1181, 243] on button "Sumar" at bounding box center [1226, 259] width 91 height 32
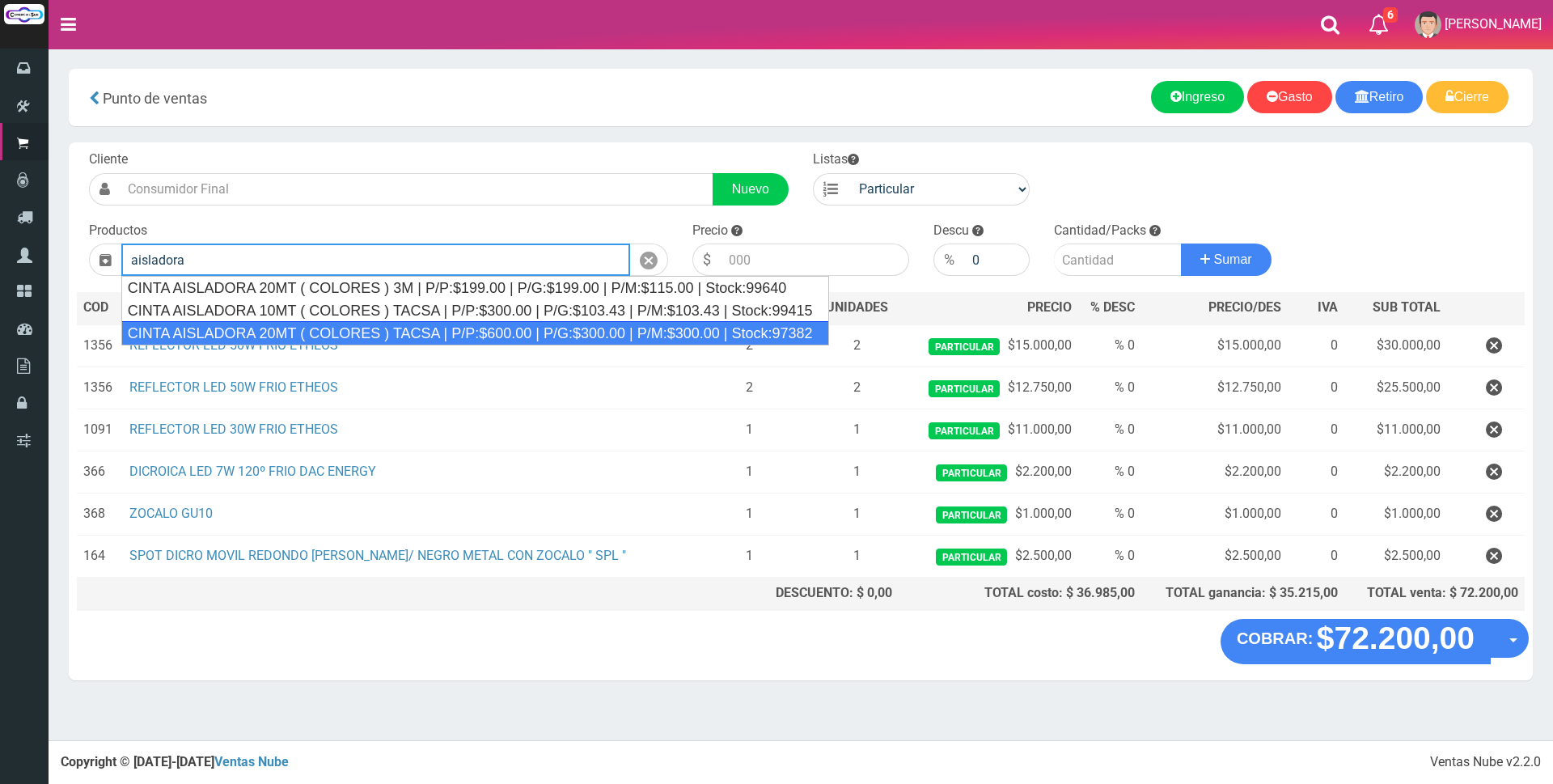
click at [381, 330] on div "CINTA AISLADORA 20MT ( COLORES ) TACSA | P/P:$600.00 | P/G:$300.00 | P/M:$300.0…" at bounding box center [474, 333] width 707 height 25
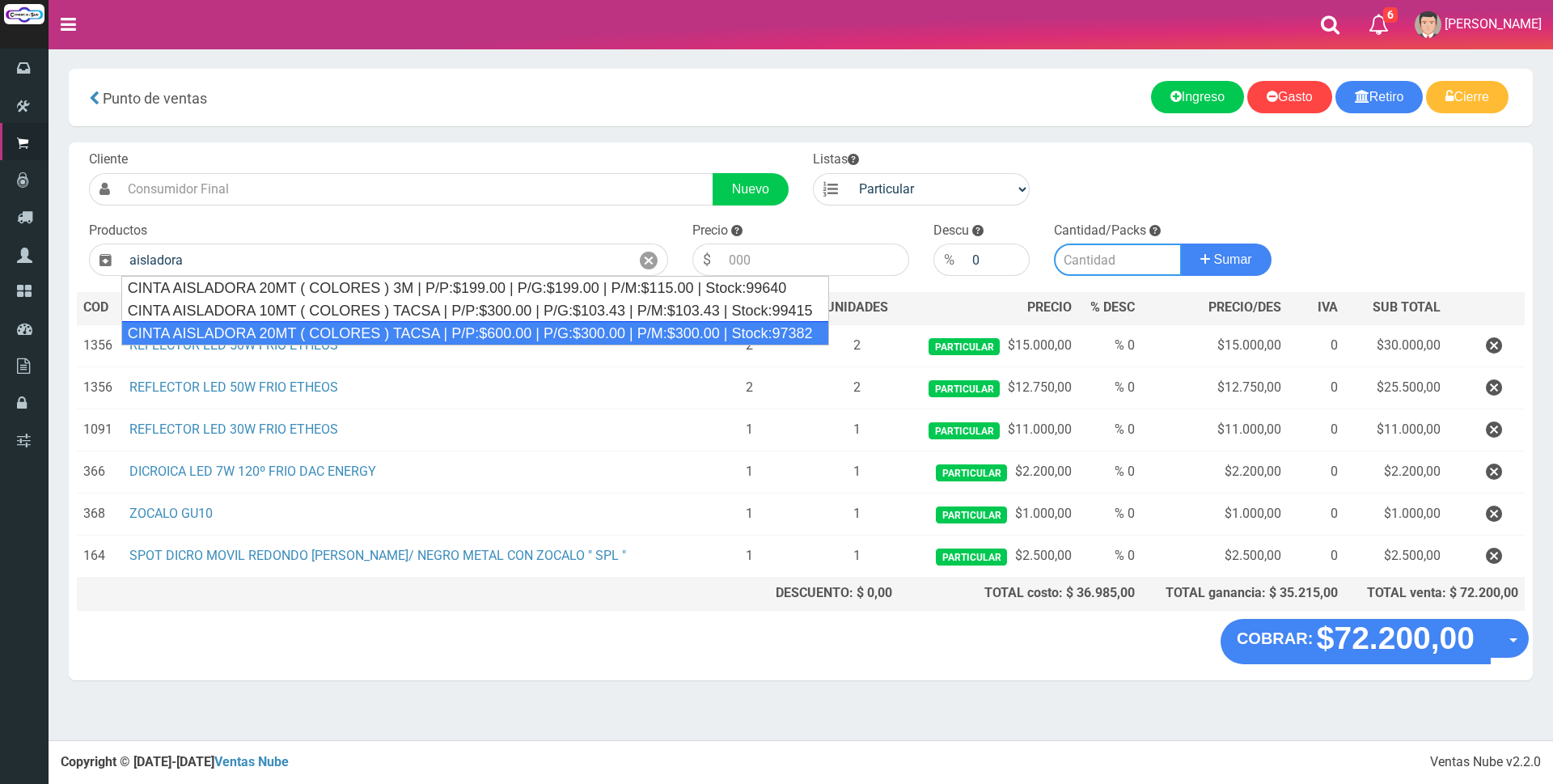
type input "CINTA AISLADORA 20MT ( COLORES ) TACSA | P/P:$600.00 | P/G:$300.00 | P/M:$300.0…"
type input "600.00"
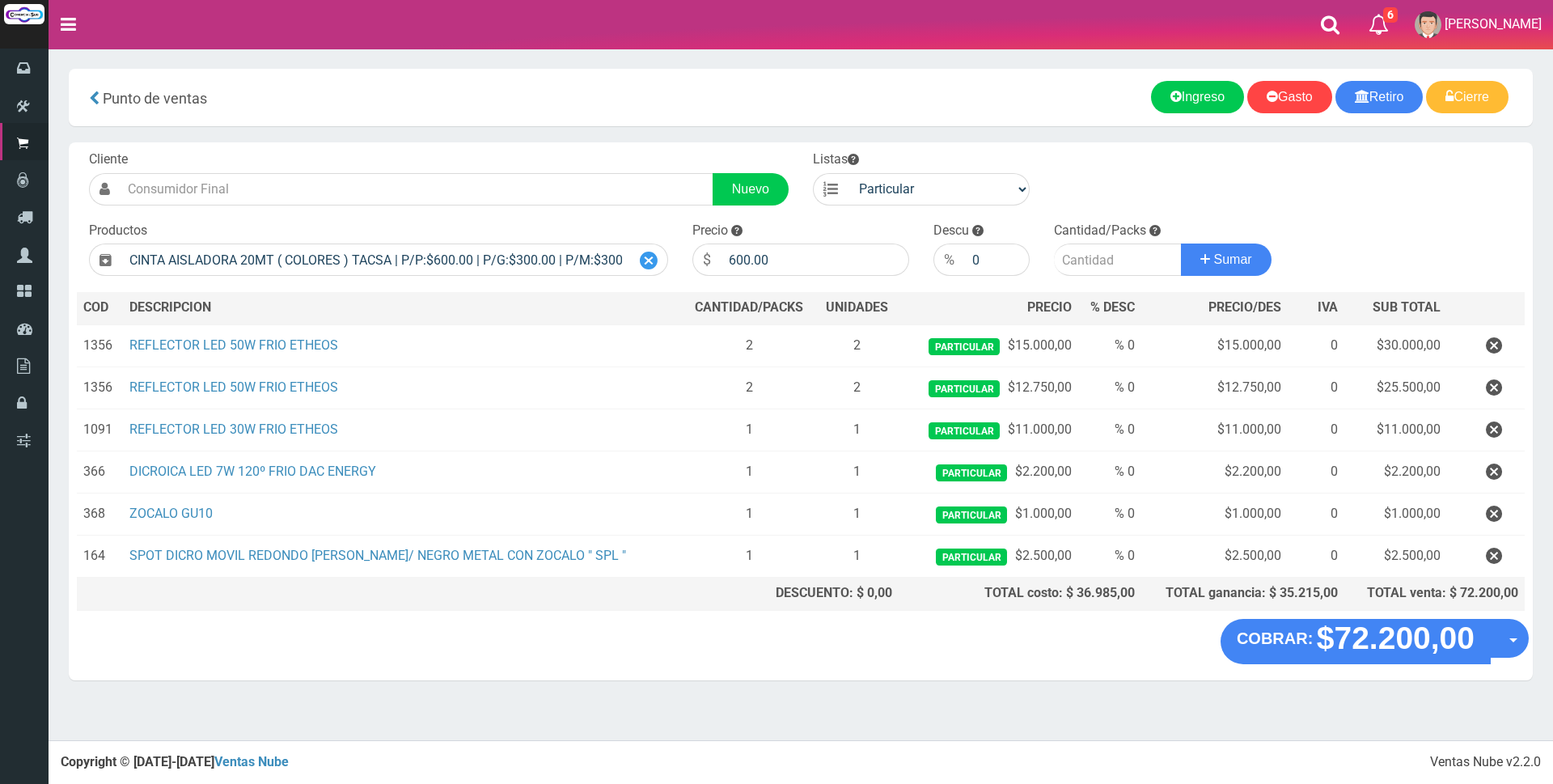
click at [654, 258] on icon at bounding box center [649, 260] width 18 height 24
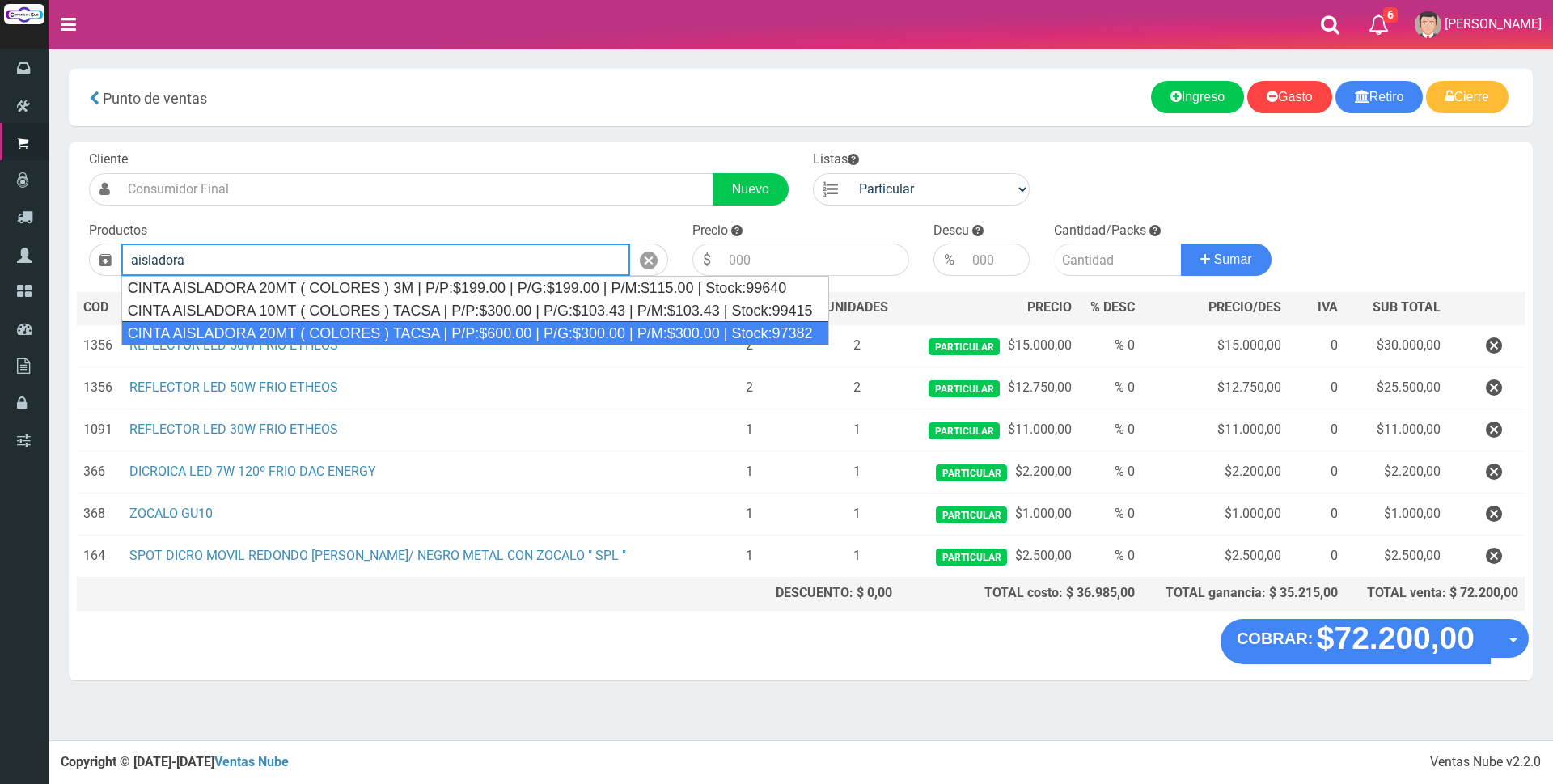
click at [444, 330] on div "CINTA AISLADORA 20MT ( COLORES ) TACSA | P/P:$600.00 | P/G:$300.00 | P/M:$300.0…" at bounding box center [474, 333] width 707 height 25
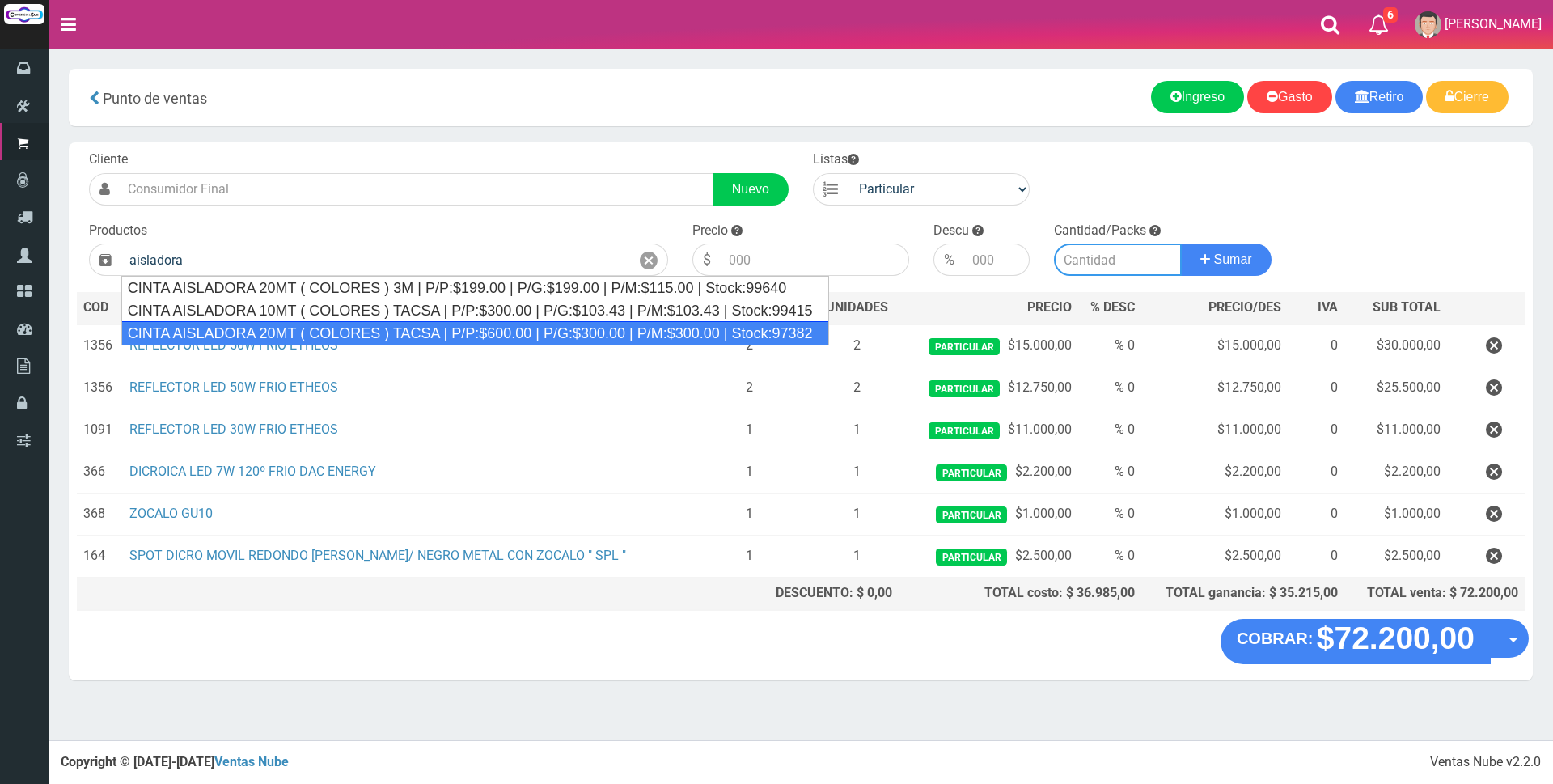
type input "CINTA AISLADORA 20MT ( COLORES ) TACSA | P/P:$600.00 | P/G:$300.00 | P/M:$300.0…"
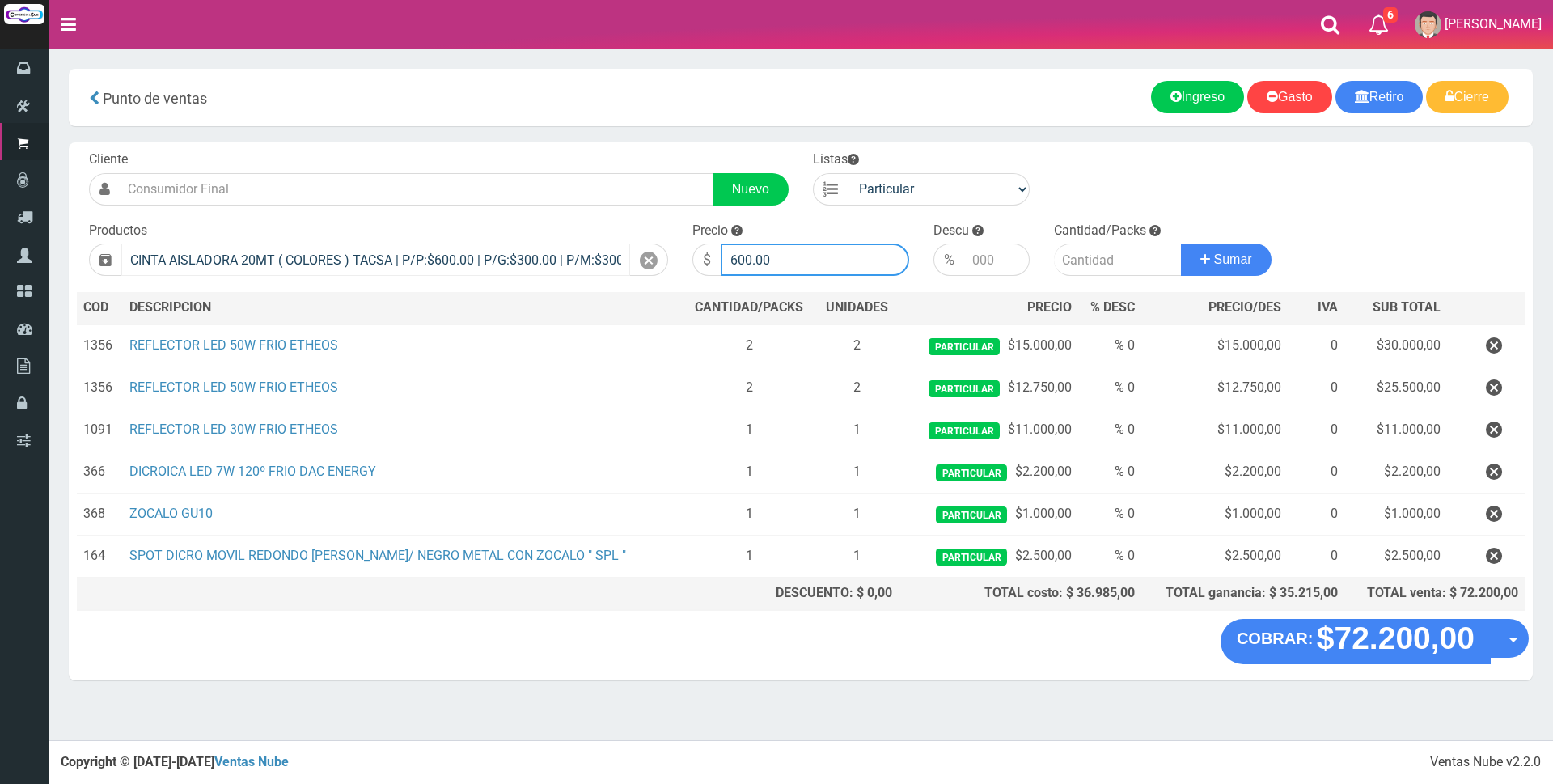
drag, startPoint x: 808, startPoint y: 255, endPoint x: 512, endPoint y: 258, distance: 296.0
click at [512, 151] on form "Cliente Nuevo Listas Particular Gremio Mayoristas" at bounding box center [800, 151] width 1448 height 0
type input "3000"
type input "1"
click at [1181, 243] on button "Sumar" at bounding box center [1226, 259] width 91 height 32
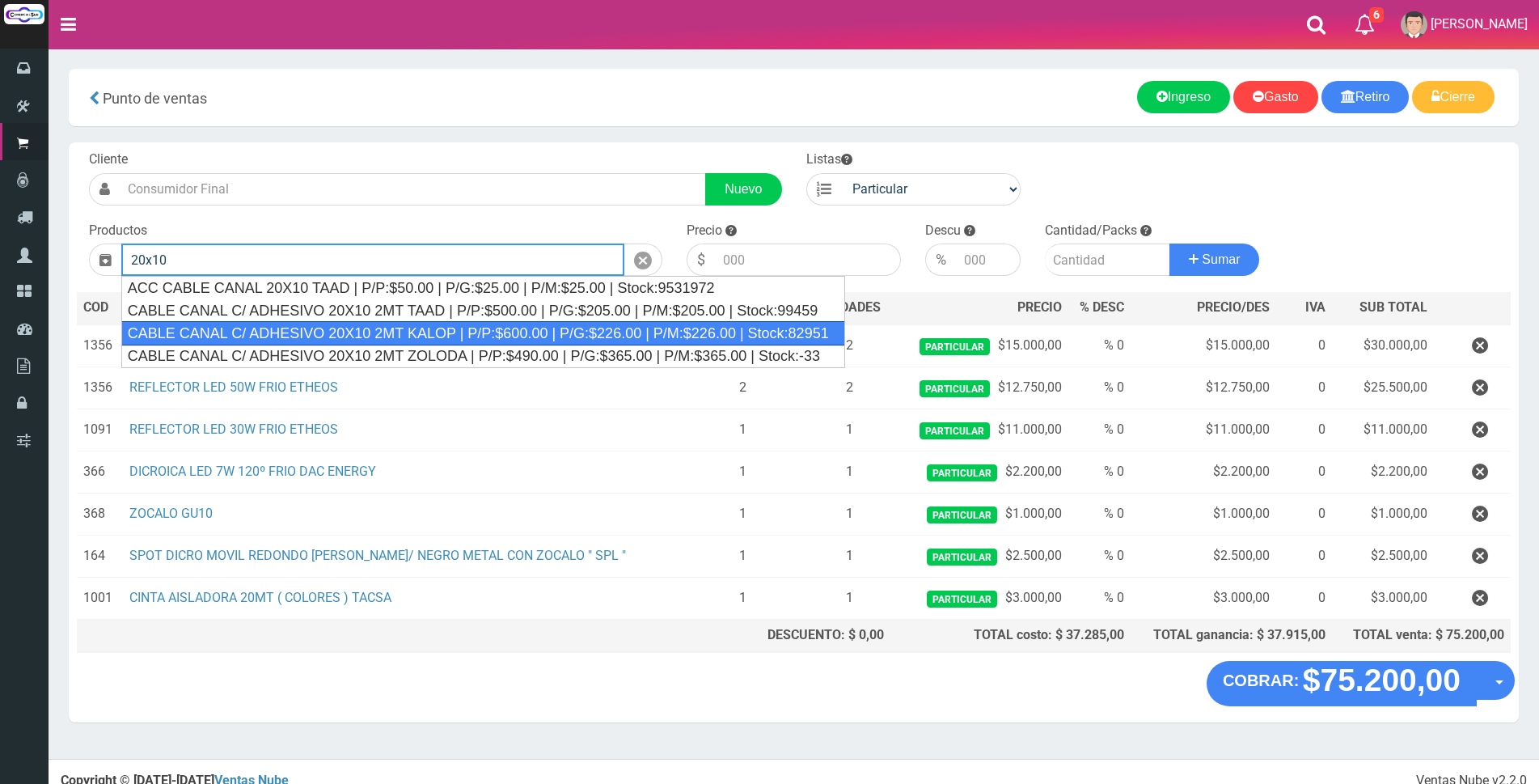
click at [435, 333] on div "CABLE CANAL C/ ADHESIVO 20X10 2MT KALOP | P/P:$600.00 | P/G:$226.00 | P/M:$226.…" at bounding box center [483, 333] width 724 height 25
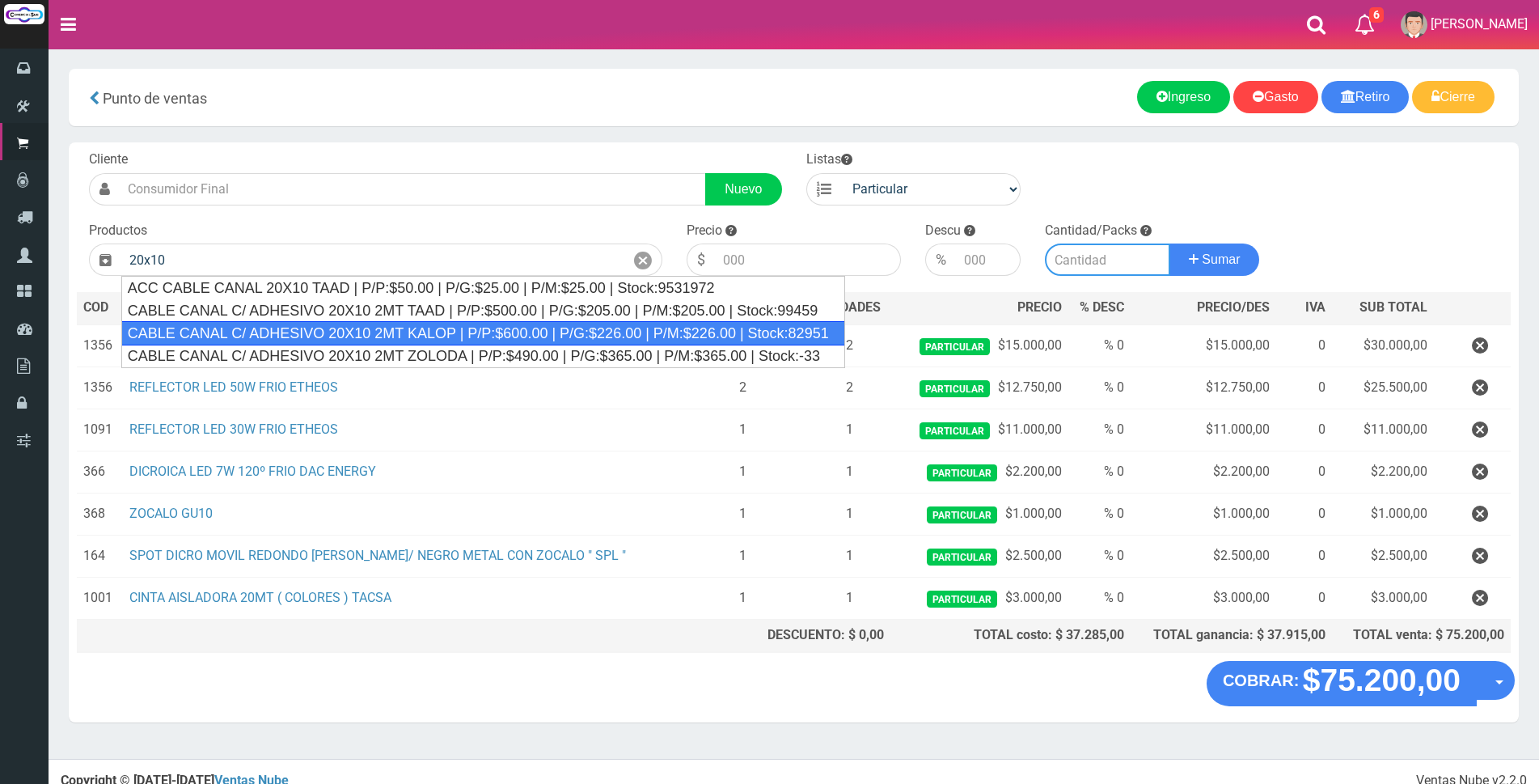
type input "CABLE CANAL C/ ADHESIVO 20X10 2MT KALOP | P/P:$600.00 | P/G:$226.00 | P/M:$226.…"
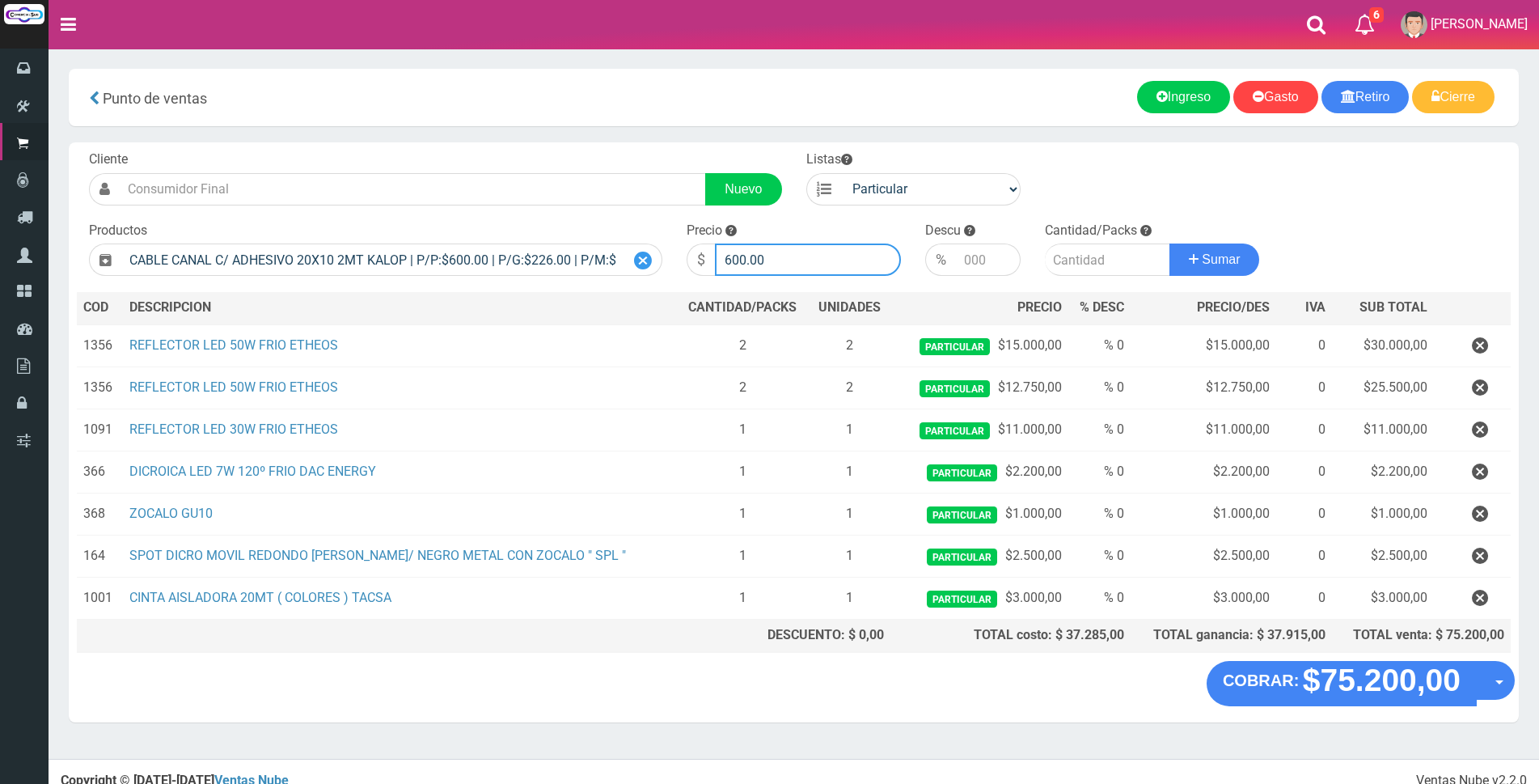
drag, startPoint x: 825, startPoint y: 248, endPoint x: 646, endPoint y: 247, distance: 179.0
click at [649, 151] on form "Cliente Nuevo Listas Particular Gremio Mayoristas" at bounding box center [794, 151] width 1434 height 0
type input "2500"
type input "1"
click at [1170, 243] on button "Sumar" at bounding box center [1215, 259] width 91 height 32
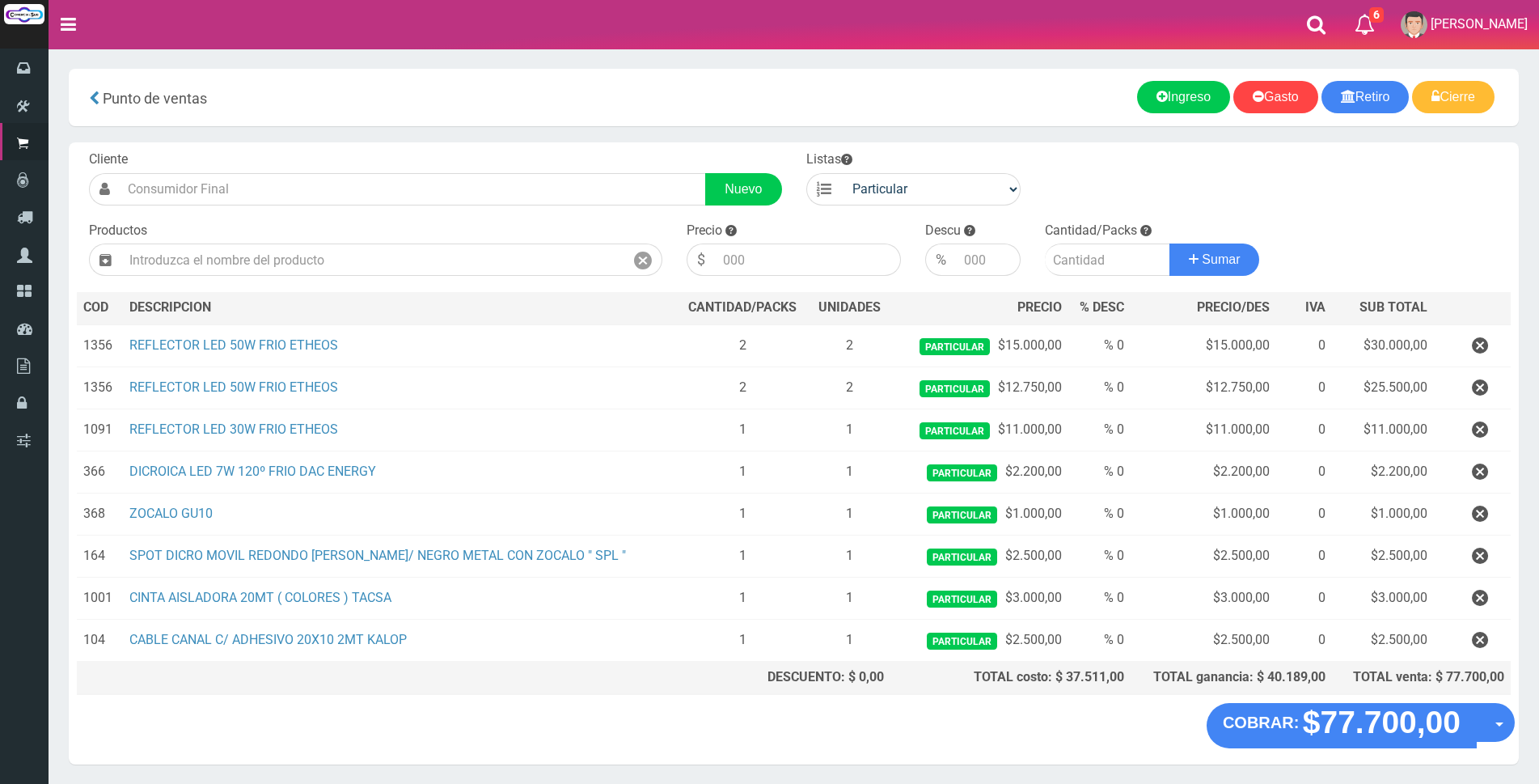
click at [308, 718] on button "×" at bounding box center [309, 710] width 14 height 26
click at [293, 259] on input "text" at bounding box center [372, 259] width 503 height 32
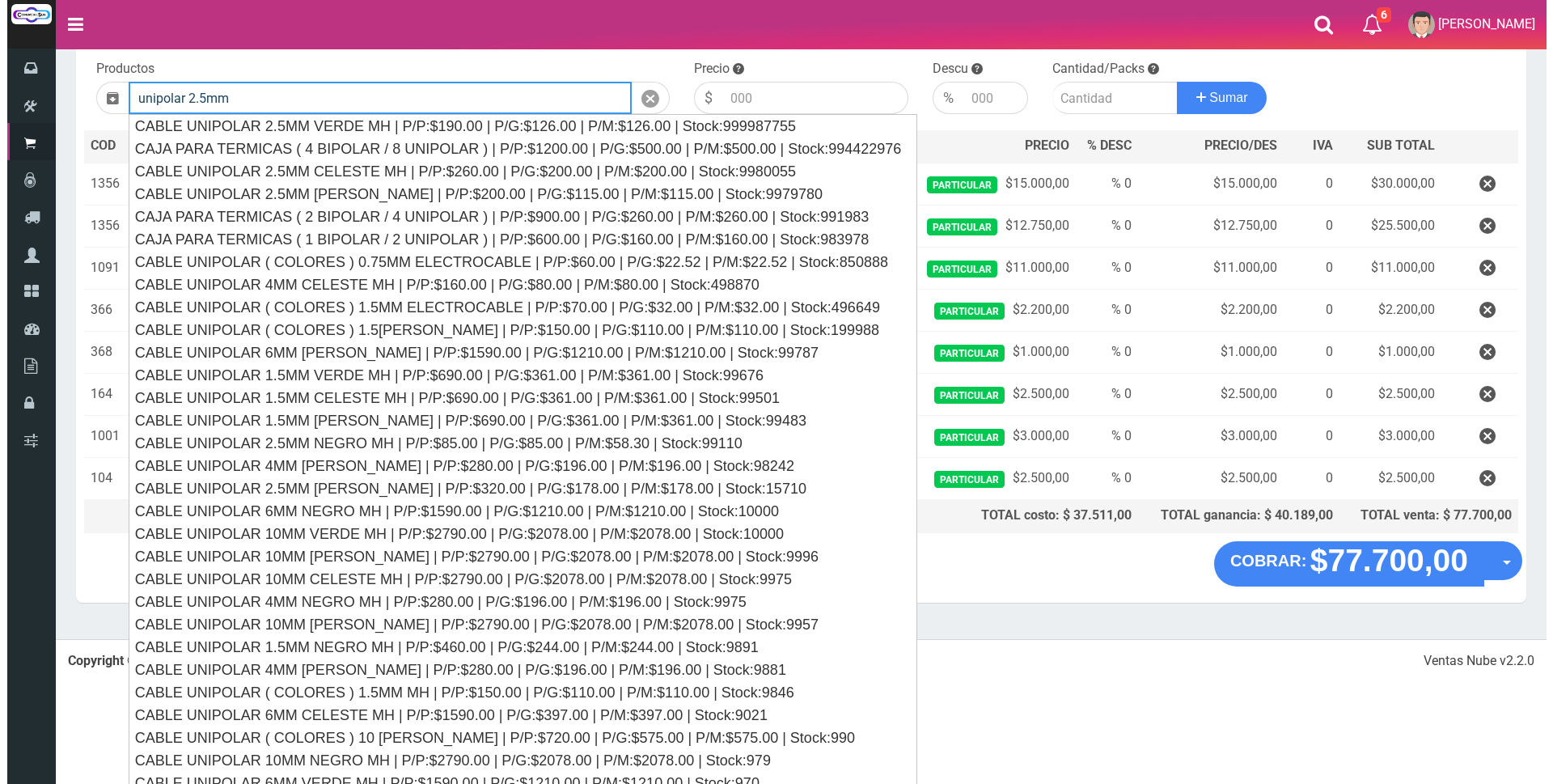
scroll to position [54, 0]
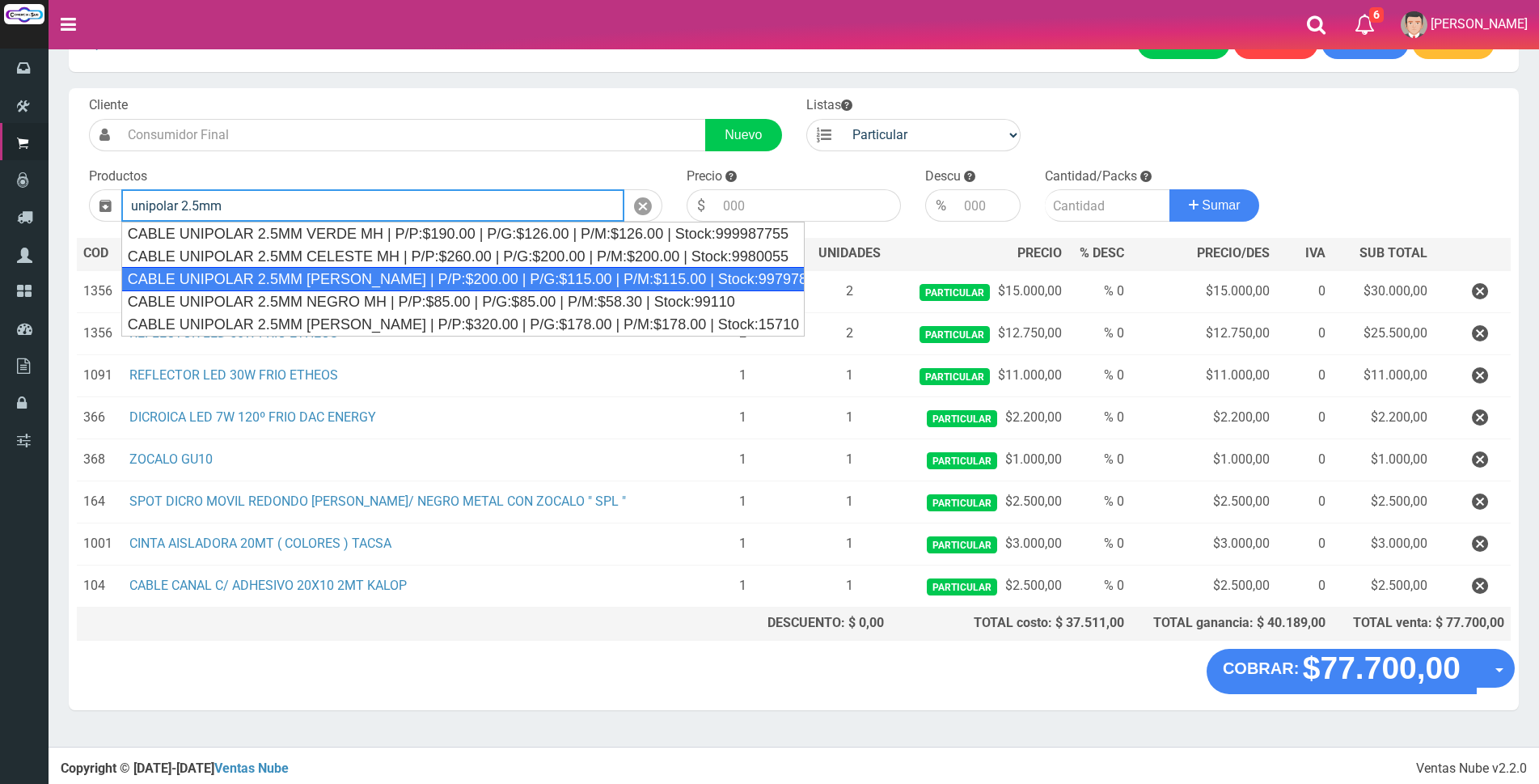
click at [383, 280] on div "CABLE UNIPOLAR 2.5MM MARRON MH | P/P:$200.00 | P/G:$115.00 | P/M:$115.00 | Stoc…" at bounding box center [463, 279] width 684 height 25
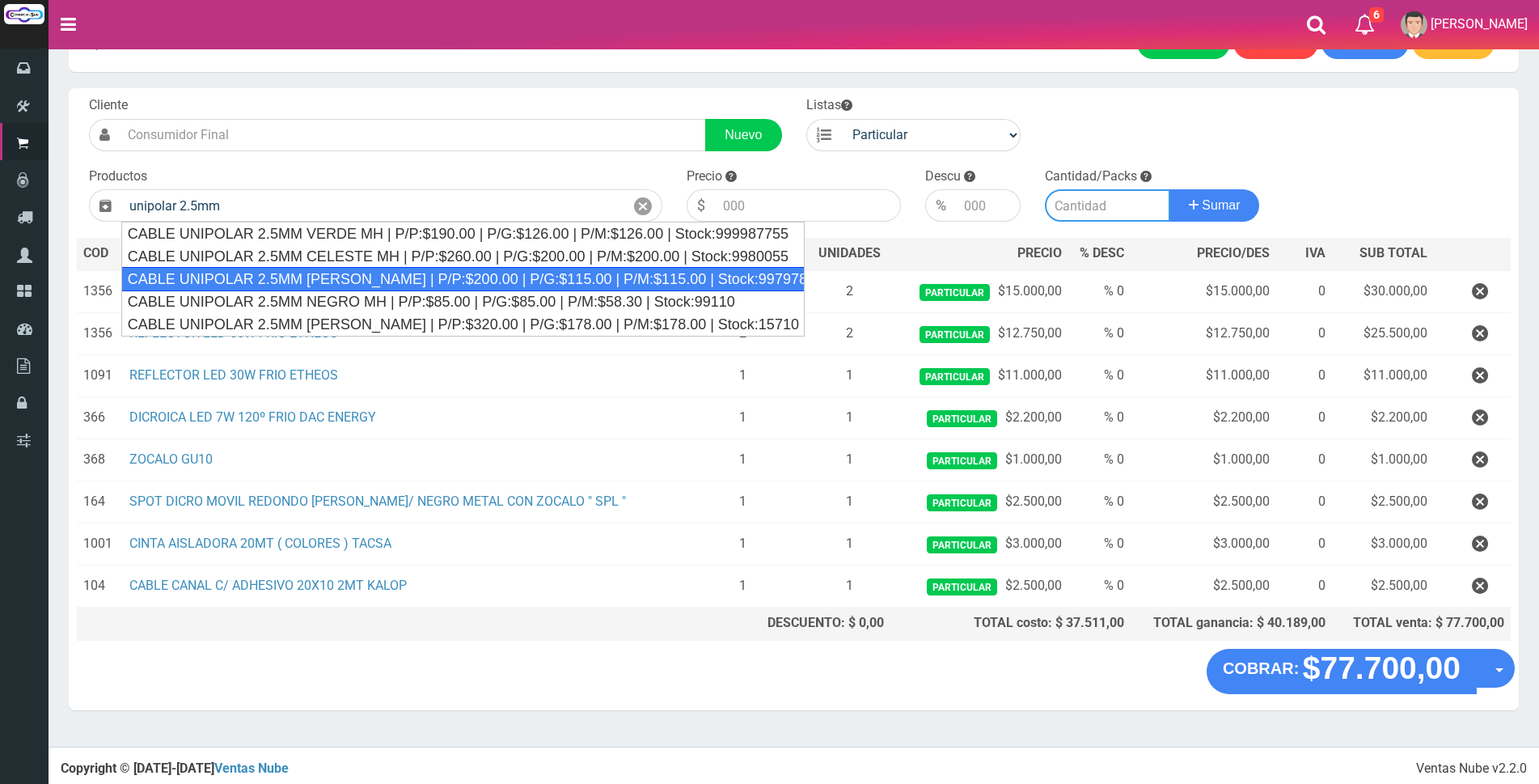
type input "CABLE UNIPOLAR 2.5MM MARRON MH | P/P:$200.00 | P/G:$115.00 | P/M:$115.00 | Stoc…"
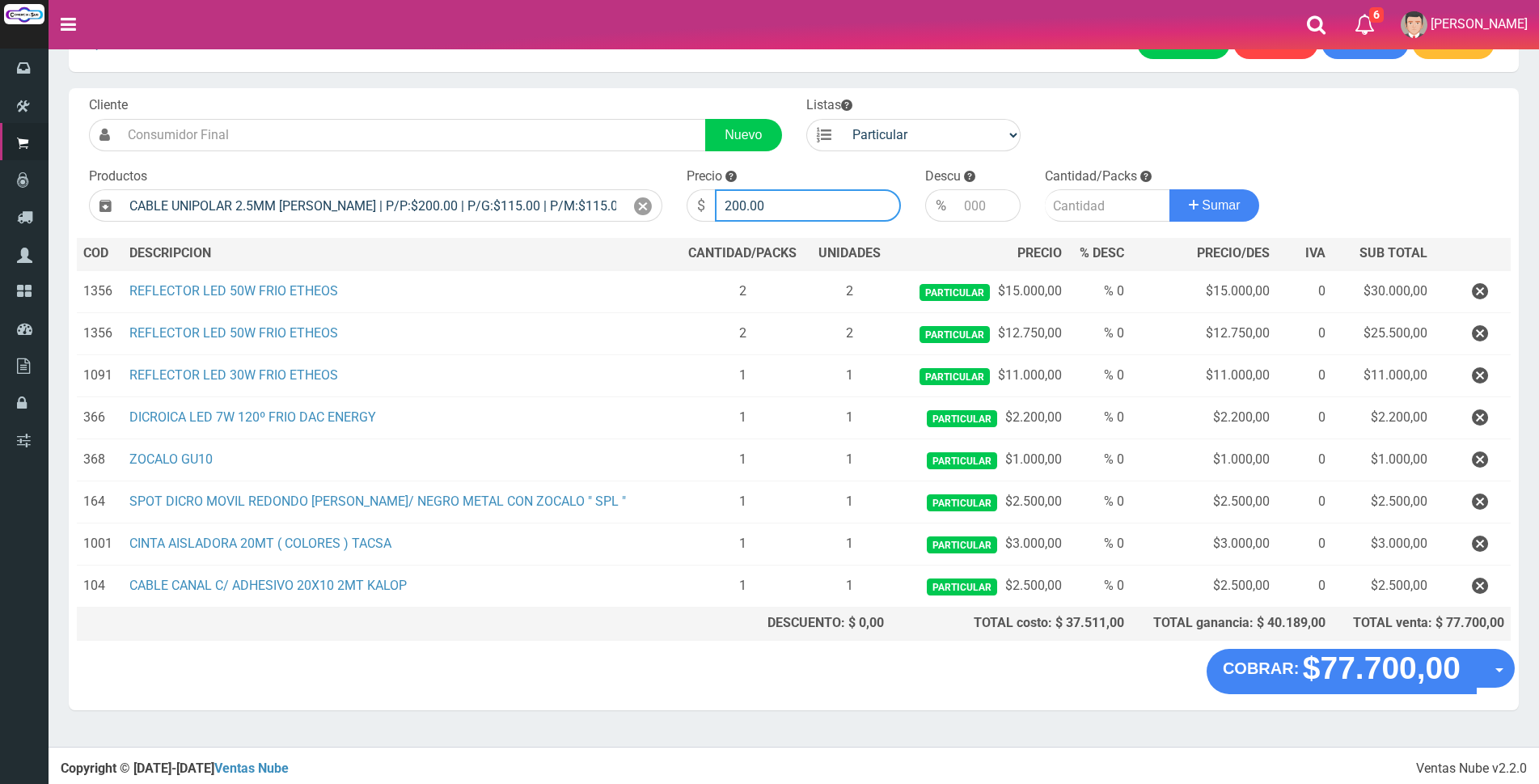
drag, startPoint x: 792, startPoint y: 203, endPoint x: 600, endPoint y: 187, distance: 192.7
click at [600, 97] on form "Cliente Nuevo Listas Particular Gremio Mayoristas" at bounding box center [794, 97] width 1434 height 0
type input "750"
type input "15"
click at [1170, 189] on button "Sumar" at bounding box center [1215, 205] width 91 height 32
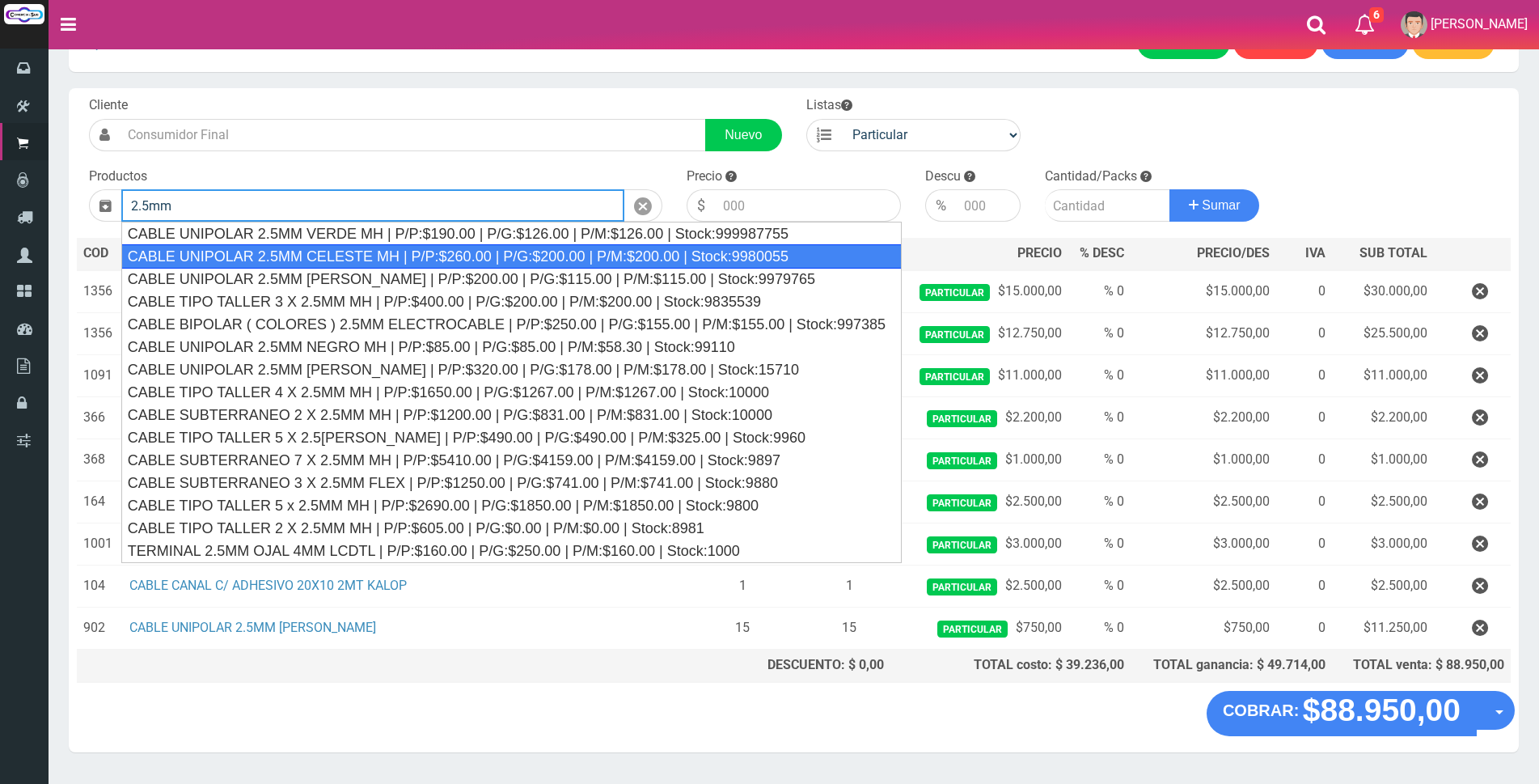
click at [465, 258] on div "CABLE UNIPOLAR 2.5MM CELESTE MH | P/P:$260.00 | P/G:$200.00 | P/M:$200.00 | Sto…" at bounding box center [511, 257] width 780 height 25
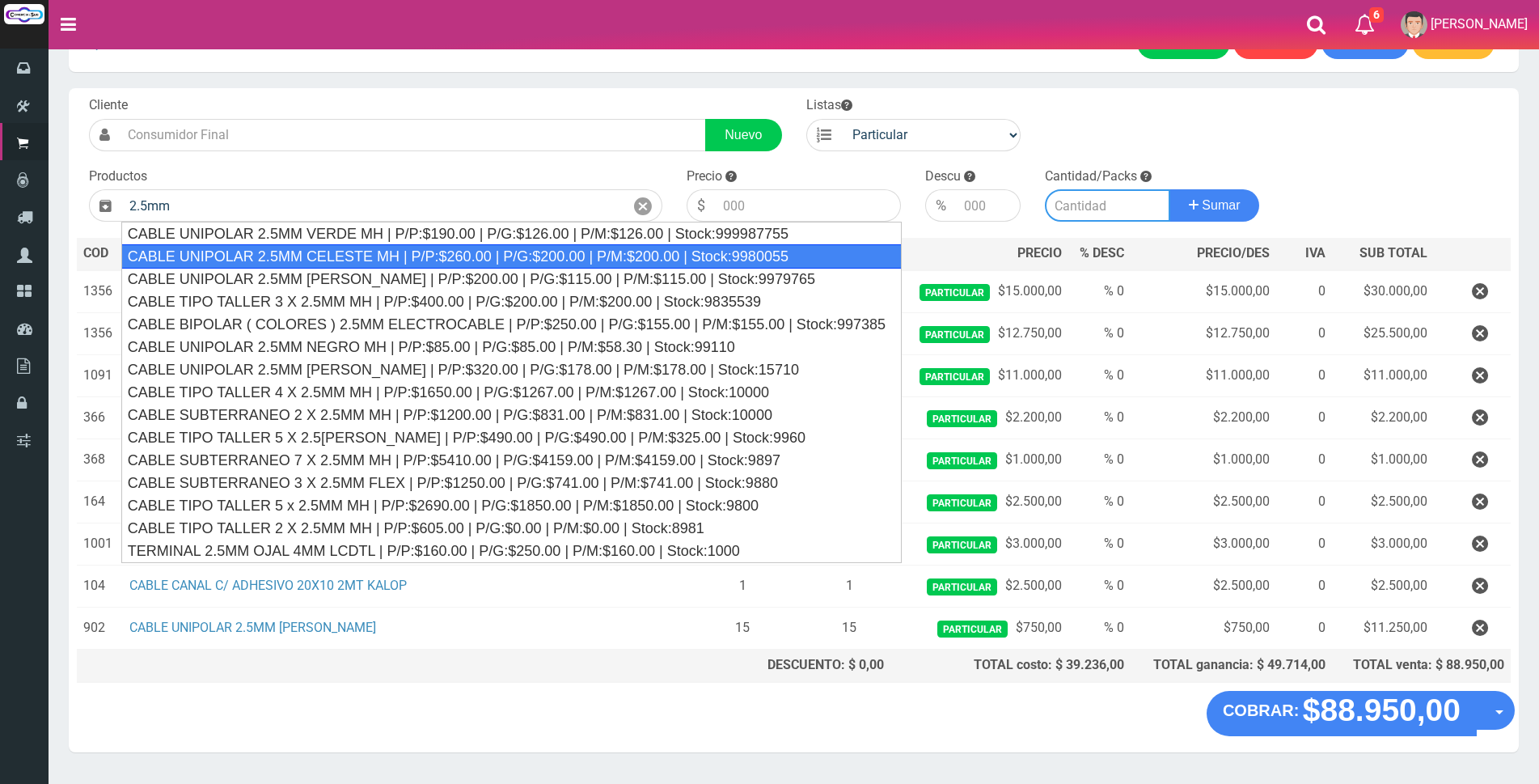
type input "CABLE UNIPOLAR 2.5MM CELESTE MH | P/P:$260.00 | P/G:$200.00 | P/M:$200.00 | Sto…"
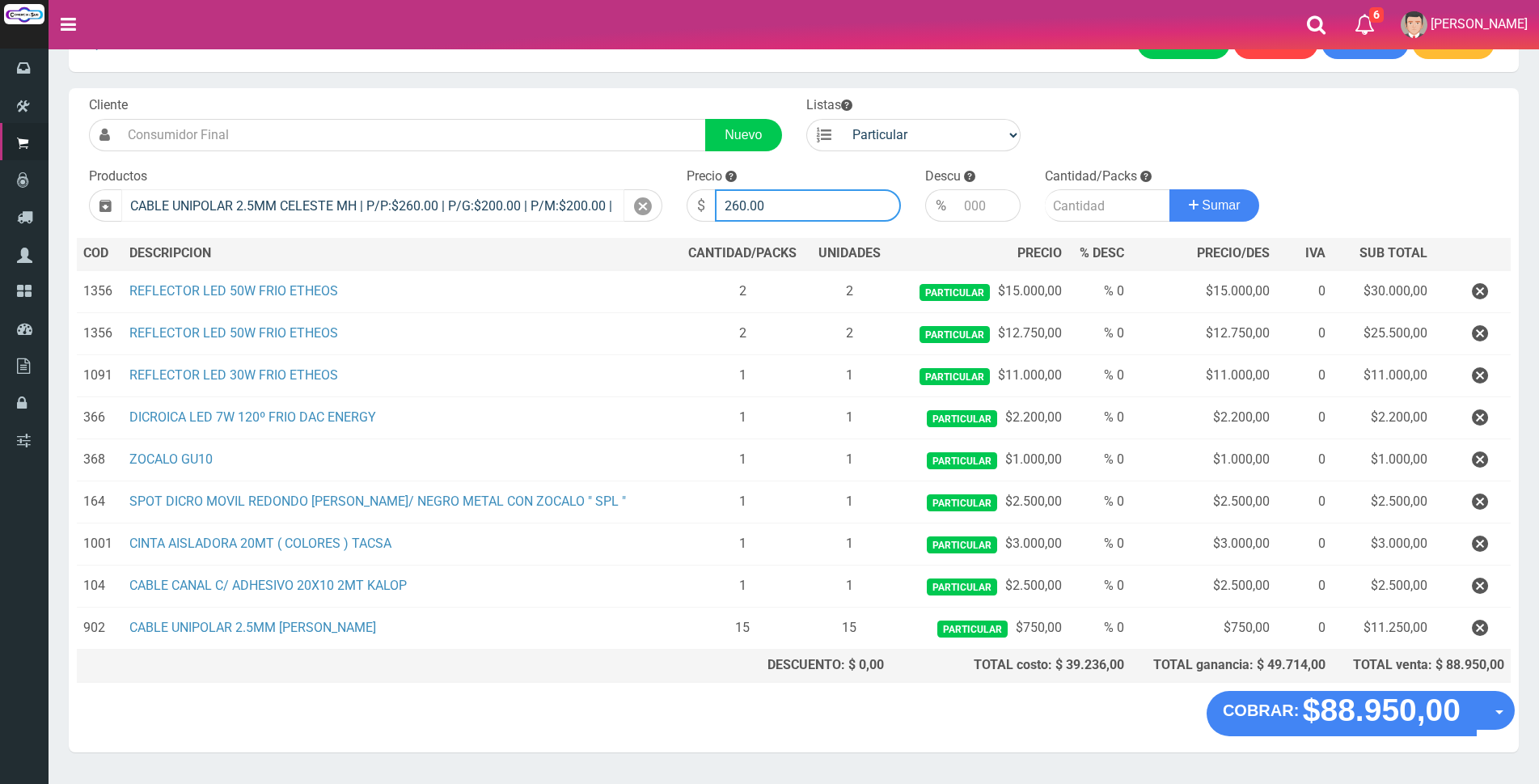
drag, startPoint x: 793, startPoint y: 205, endPoint x: 565, endPoint y: 207, distance: 228.0
click at [565, 97] on form "Cliente Nuevo Listas Particular Gremio Mayoristas" at bounding box center [794, 97] width 1434 height 0
type input "750"
type input "15"
click at [1170, 189] on button "Sumar" at bounding box center [1215, 205] width 91 height 32
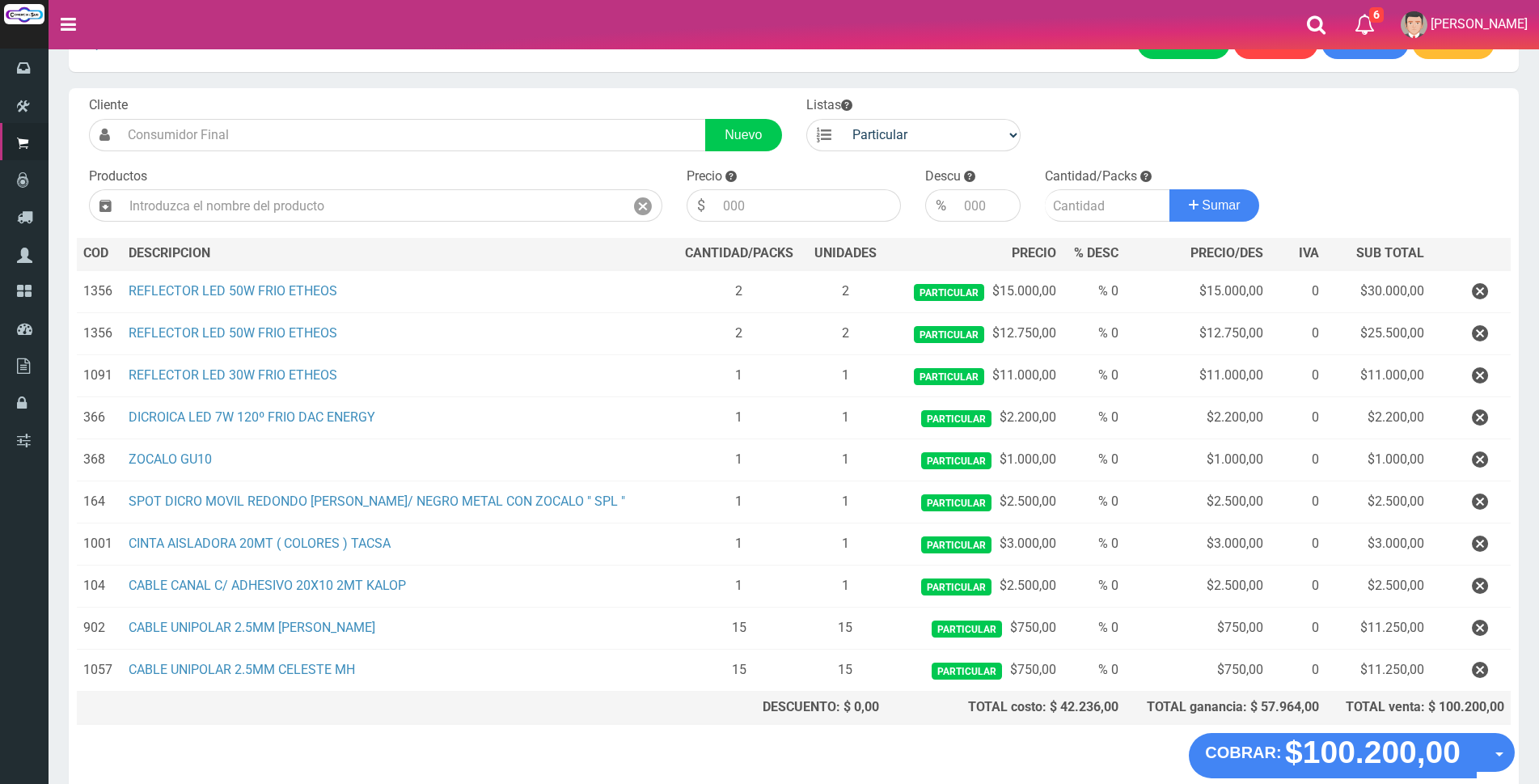
click at [308, 708] on button "×" at bounding box center [309, 710] width 14 height 26
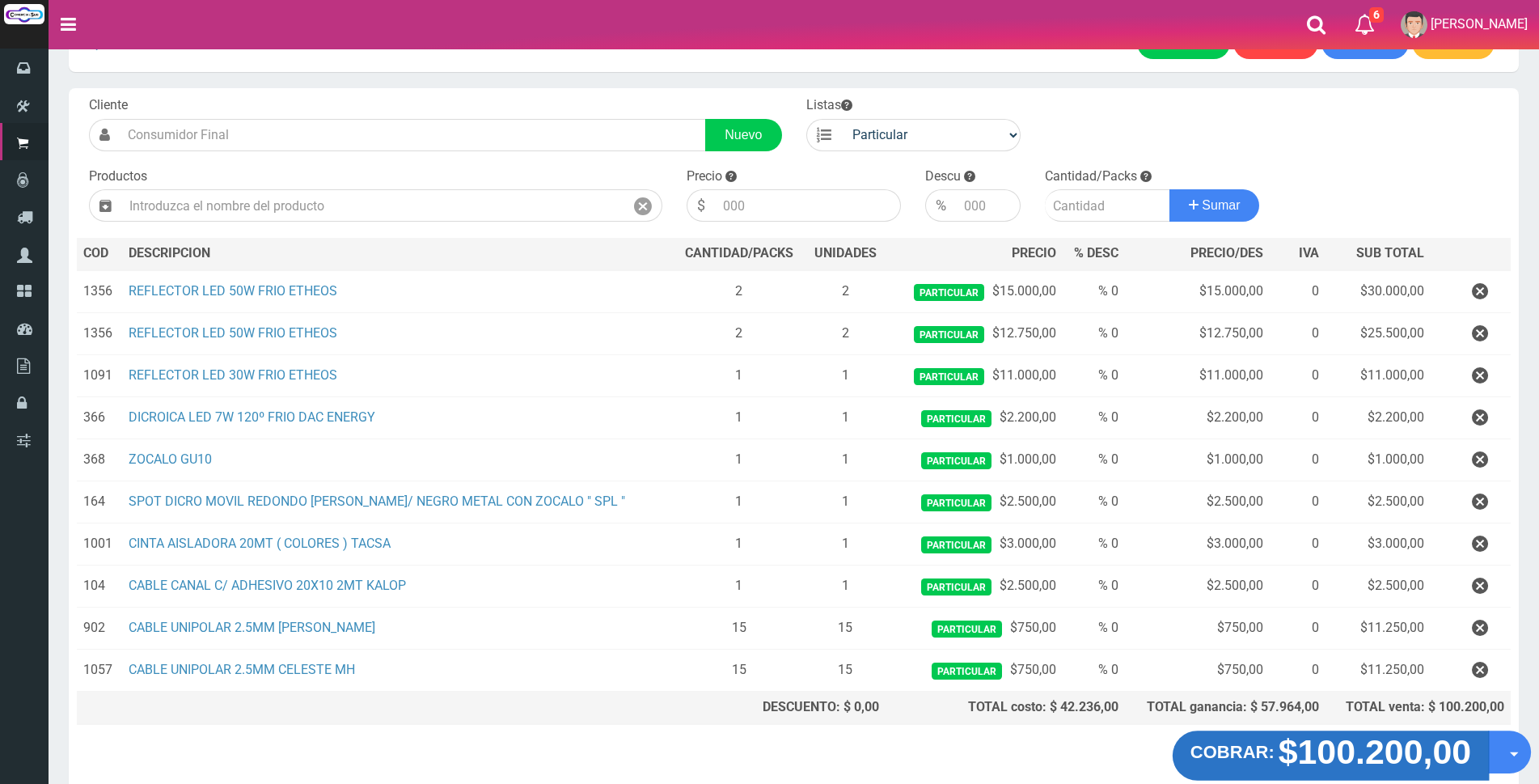
click at [1357, 745] on strong "$100.200,00" at bounding box center [1375, 752] width 193 height 38
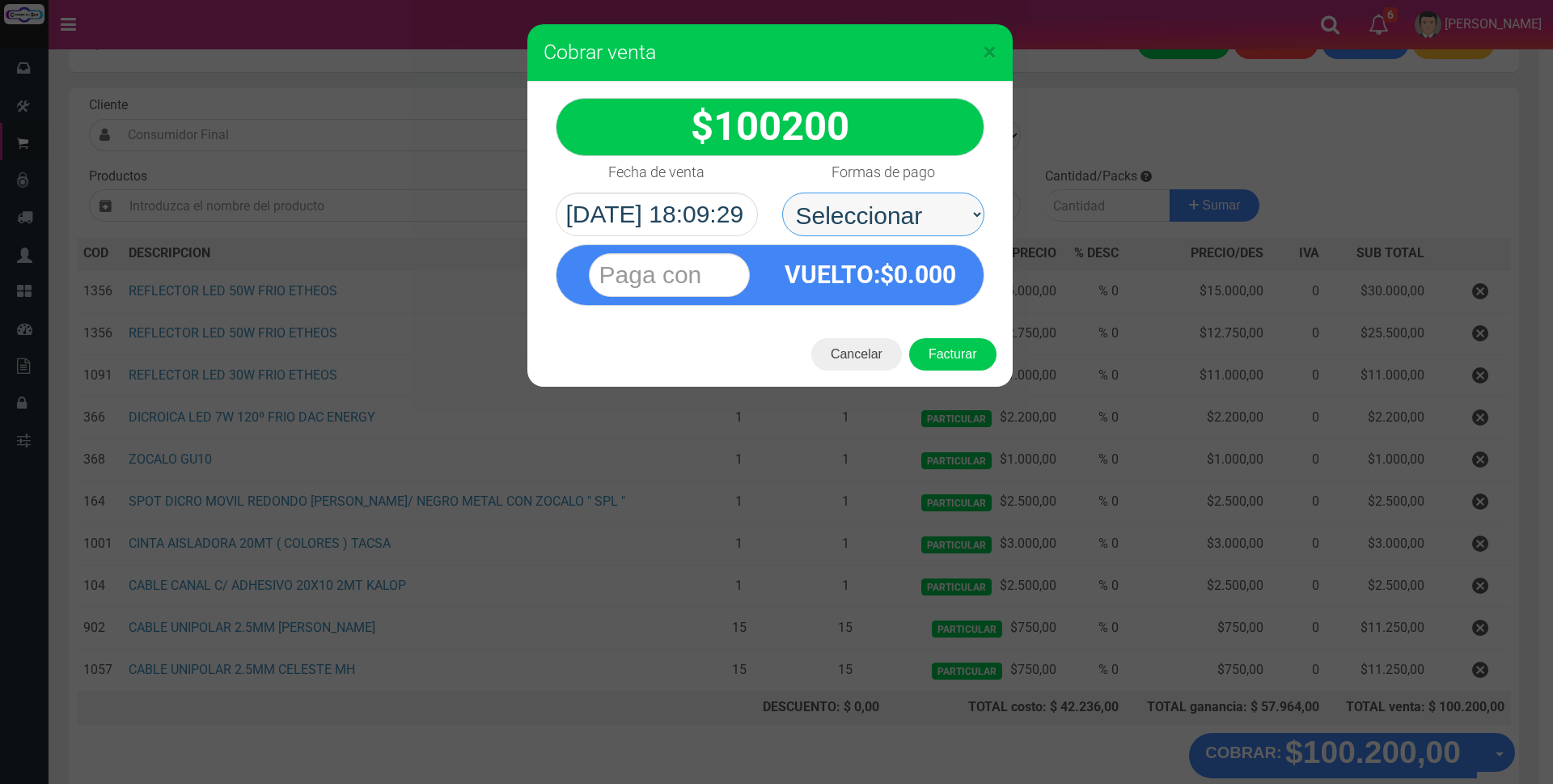
click at [880, 203] on select "Seleccionar Efectivo Tarjeta de Crédito Depósito Débito" at bounding box center [884, 214] width 203 height 44
select select "Tarjeta de Crédito"
click at [782, 192] on select "Seleccionar Efectivo Tarjeta de Crédito Depósito Débito" at bounding box center [884, 214] width 203 height 44
click at [688, 269] on input "text" at bounding box center [669, 275] width 161 height 44
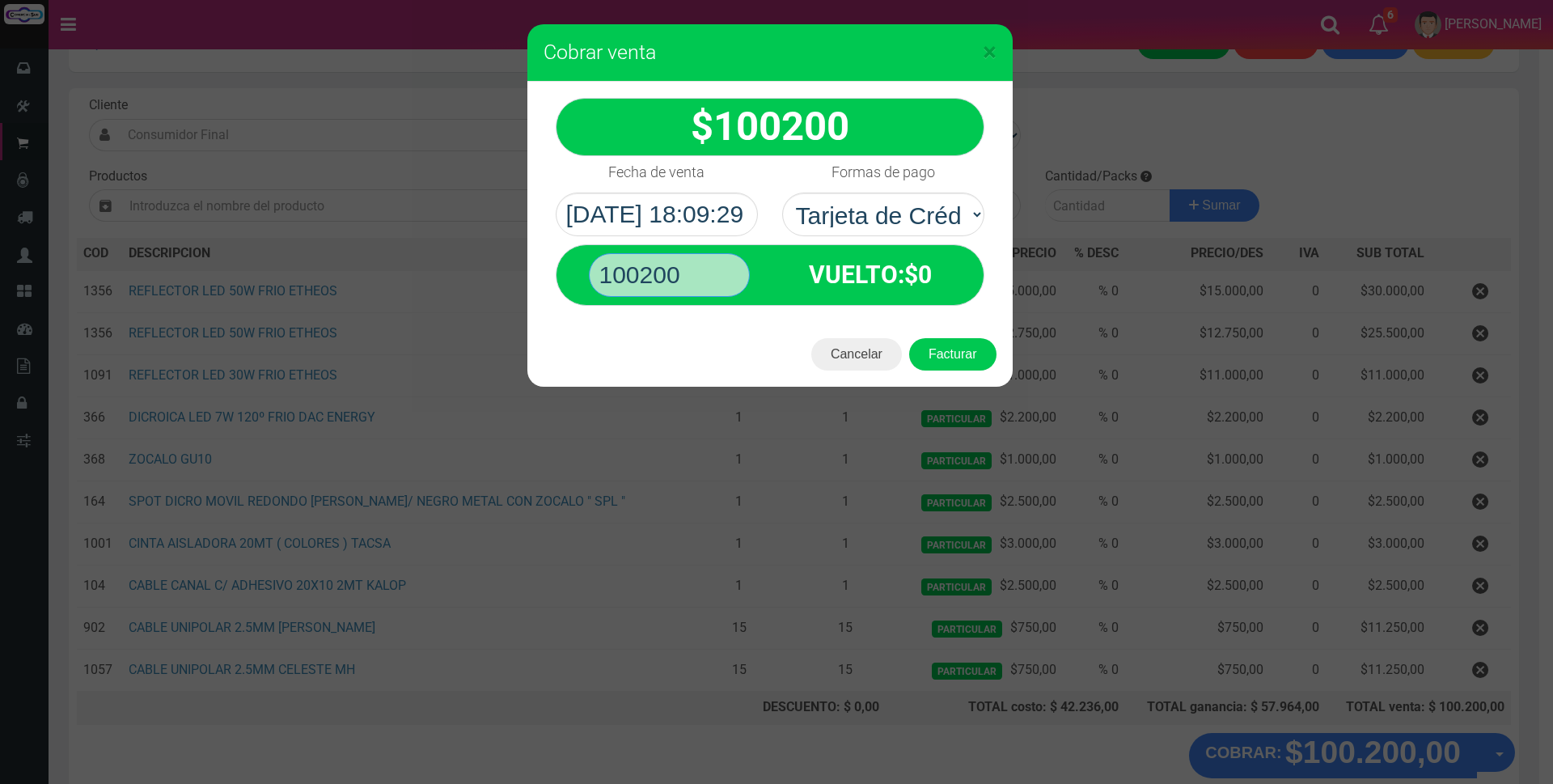
type input "100200"
click at [909, 338] on button "Facturar" at bounding box center [953, 354] width 87 height 32
